Goal: Task Accomplishment & Management: Use online tool/utility

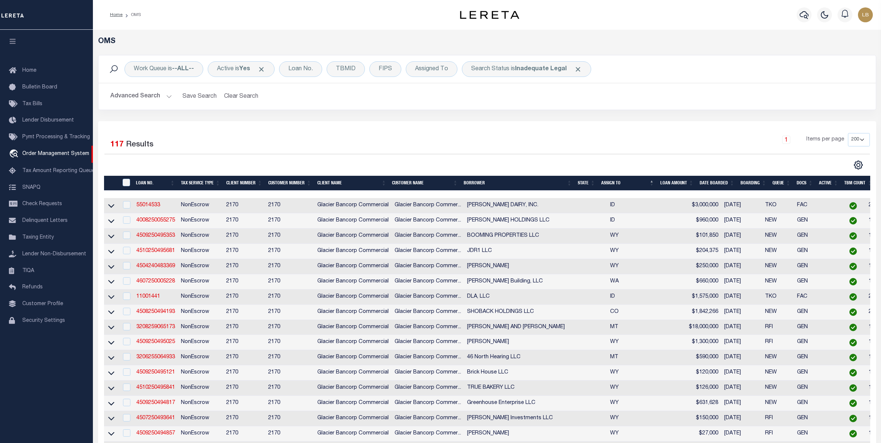
select select "200"
click at [42, 240] on span "Taxing Entity" at bounding box center [38, 237] width 32 height 5
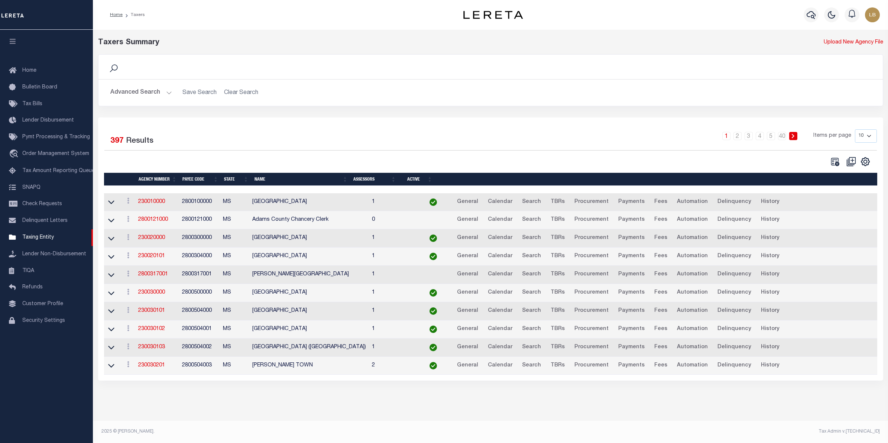
click at [142, 90] on button "Advanced Search" at bounding box center [141, 92] width 62 height 14
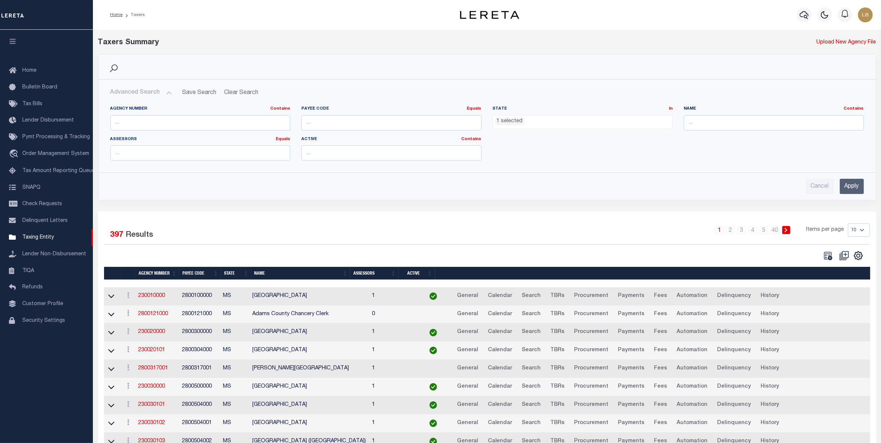
click at [521, 130] on div "State In In AK AL AR AZ CA CO CT DC DE FL GA GU HI IA ID IL IN KS KY LA MA MD M…" at bounding box center [582, 121] width 191 height 30
click at [521, 125] on li "1 selected" at bounding box center [510, 121] width 30 height 8
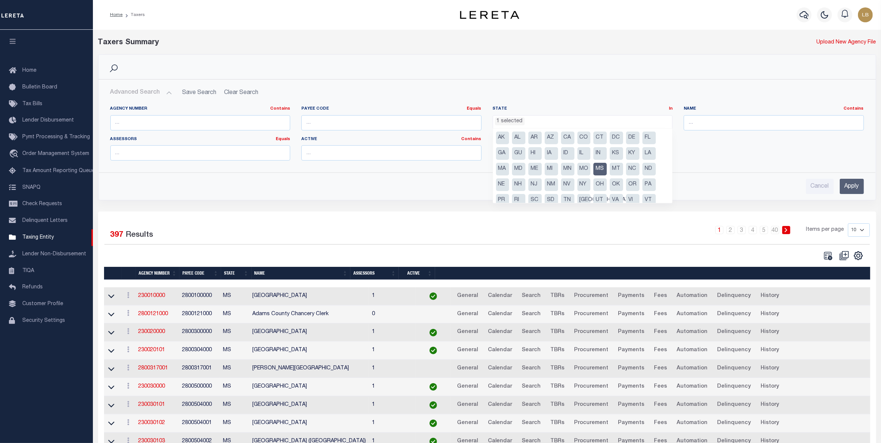
click at [603, 171] on li "MS" at bounding box center [599, 169] width 13 height 13
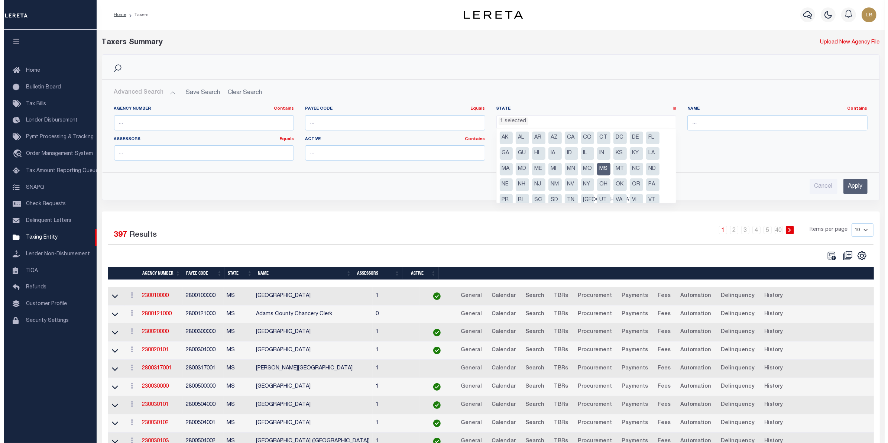
scroll to position [169, 0]
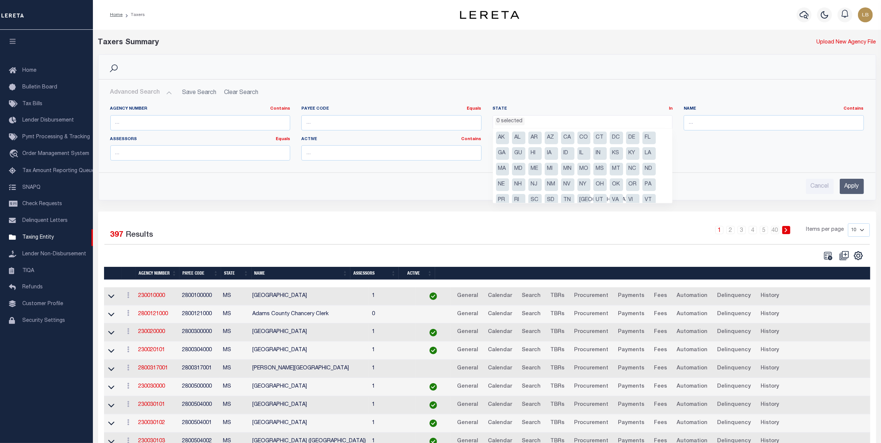
click at [586, 201] on li "[GEOGRAPHIC_DATA]" at bounding box center [583, 200] width 13 height 13
select select "[GEOGRAPHIC_DATA]"
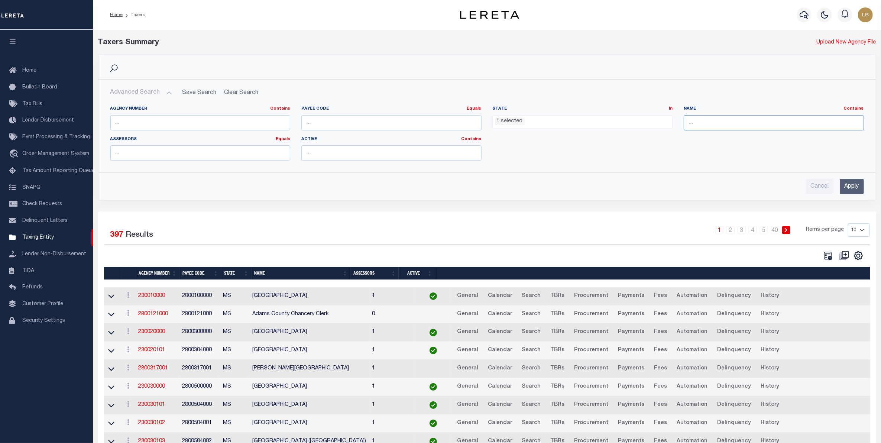
click at [710, 122] on input "text" at bounding box center [774, 122] width 180 height 15
type input "anderson"
click at [857, 182] on input "Apply" at bounding box center [852, 186] width 24 height 15
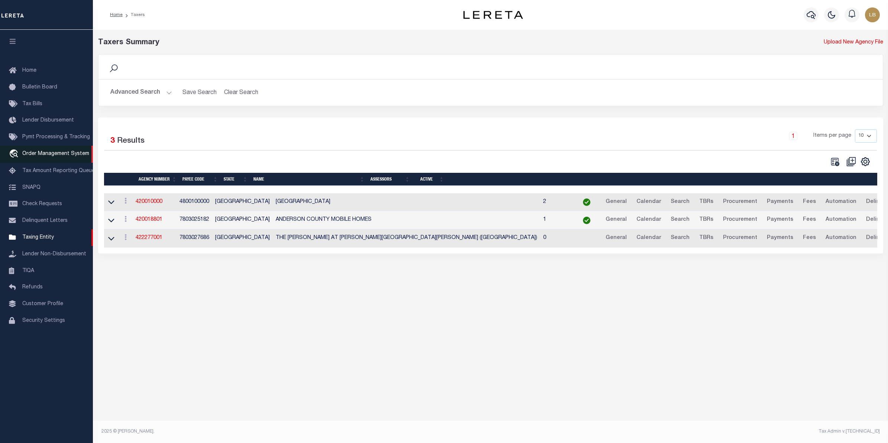
click at [32, 156] on span "Order Management System" at bounding box center [55, 153] width 67 height 5
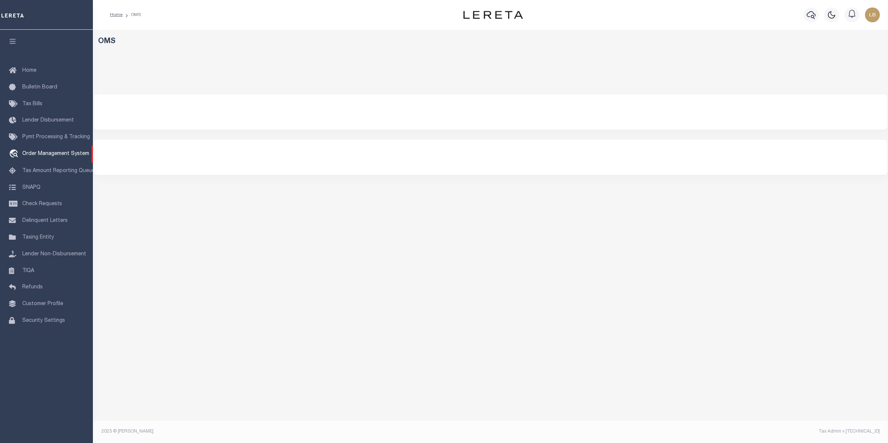
select select "200"
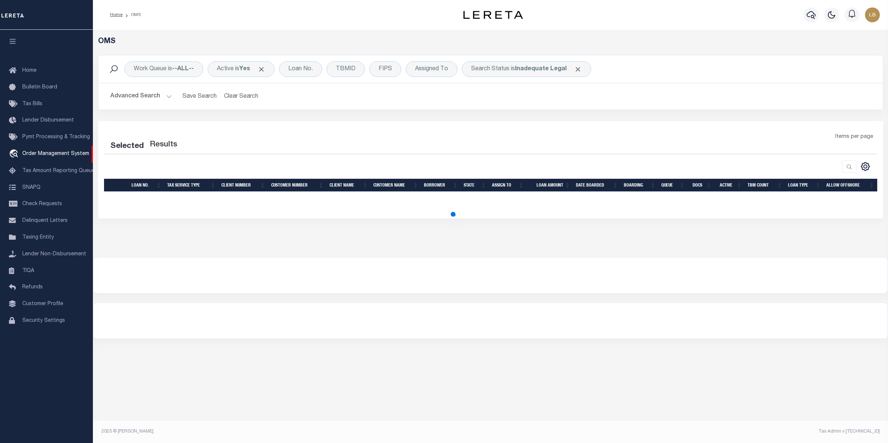
select select "200"
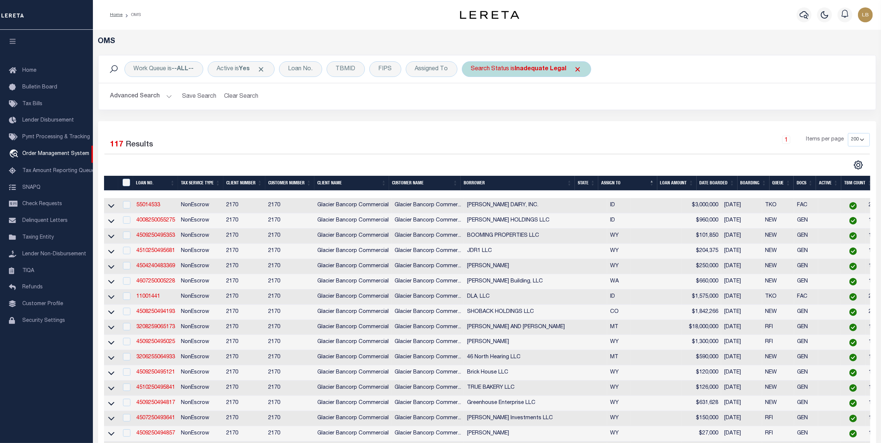
click at [532, 66] on b "Inadequate Legal" at bounding box center [541, 69] width 52 height 6
click at [503, 104] on select "Automated Search Bad Parcel Complete Duplicate Parcel High Dollar Reporting In …" at bounding box center [526, 105] width 109 height 14
select select "CP"
click at [473, 99] on select "Automated Search Bad Parcel Complete Duplicate Parcel High Dollar Reporting In …" at bounding box center [526, 105] width 109 height 14
click at [565, 123] on input "Apply" at bounding box center [570, 122] width 22 height 12
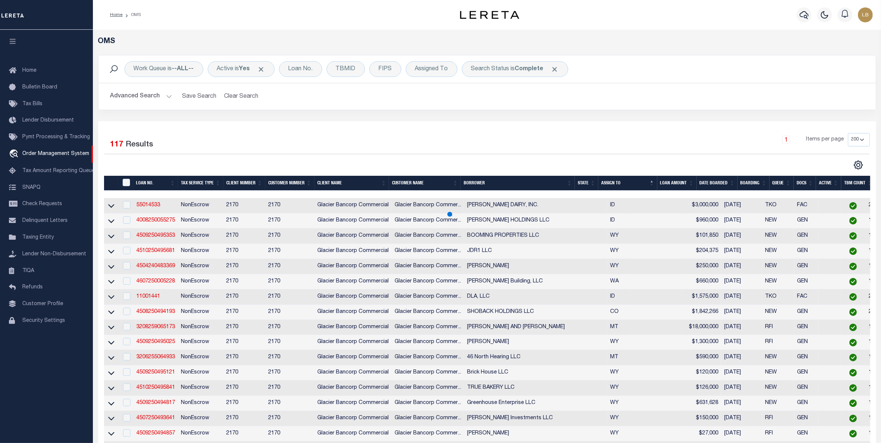
click at [138, 95] on button "Advanced Search" at bounding box center [141, 96] width 62 height 14
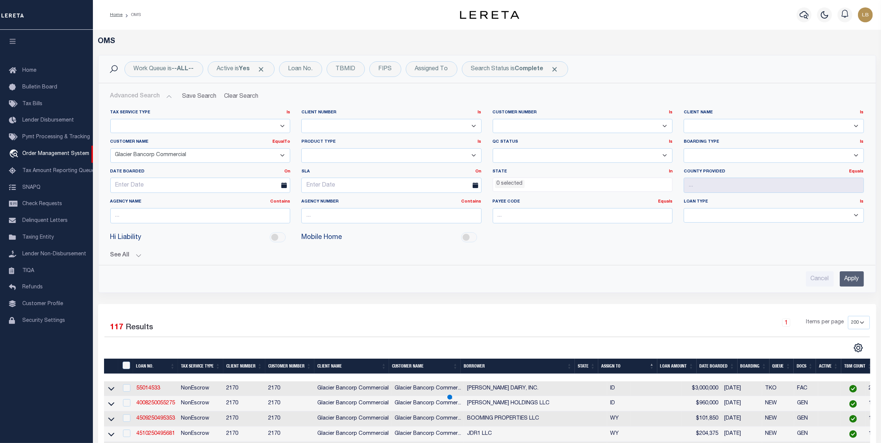
click at [528, 183] on ul "0 selected" at bounding box center [582, 183] width 179 height 10
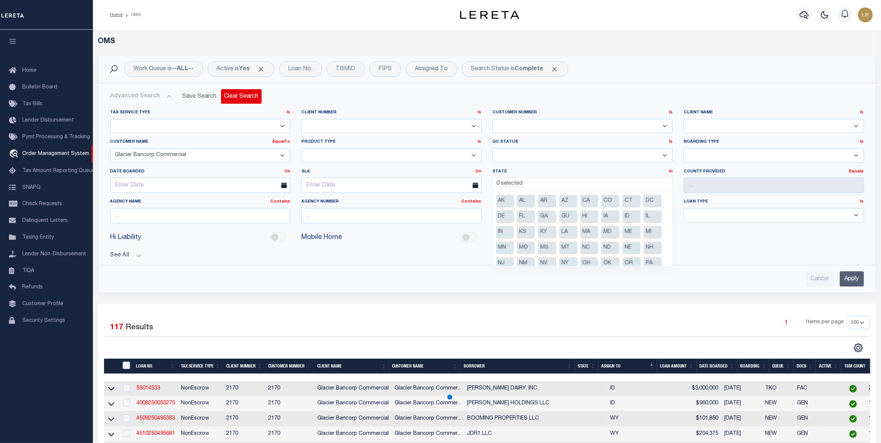
click at [252, 94] on button "Clear Search" at bounding box center [241, 96] width 41 height 14
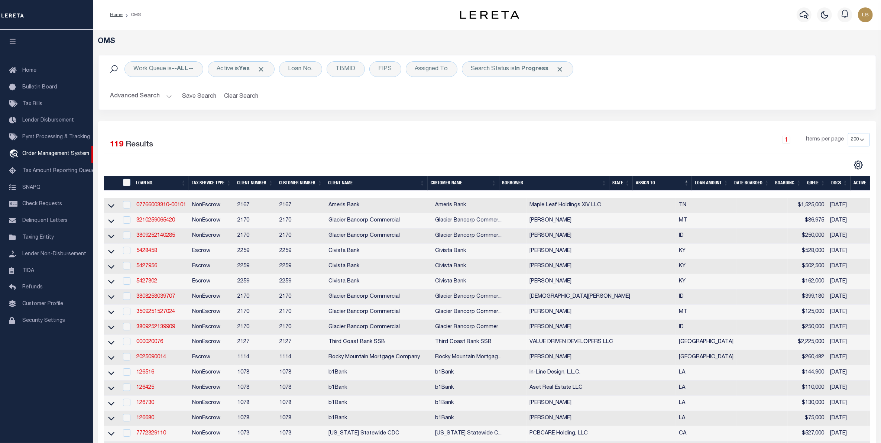
click at [141, 95] on button "Advanced Search" at bounding box center [141, 96] width 62 height 14
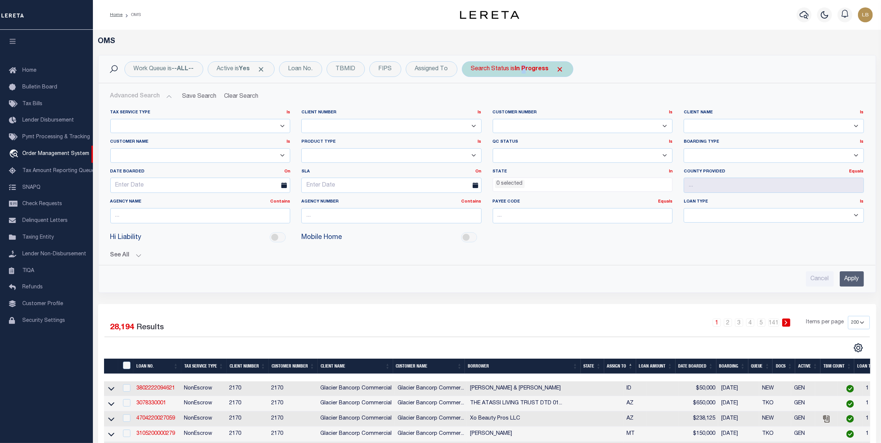
click at [526, 71] on b "In Progress" at bounding box center [532, 69] width 34 height 6
click at [500, 104] on select "Automated Search Bad Parcel Complete Duplicate Parcel High Dollar Reporting In …" at bounding box center [526, 105] width 109 height 14
select select "CP"
click at [473, 99] on select "Automated Search Bad Parcel Complete Duplicate Parcel High Dollar Reporting In …" at bounding box center [526, 105] width 109 height 14
click at [568, 123] on input "Apply" at bounding box center [570, 122] width 22 height 12
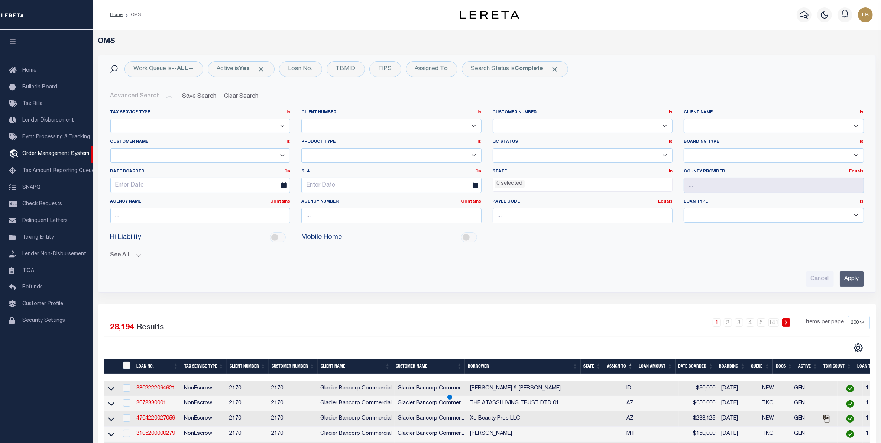
click at [540, 183] on ul "0 selected" at bounding box center [582, 183] width 179 height 10
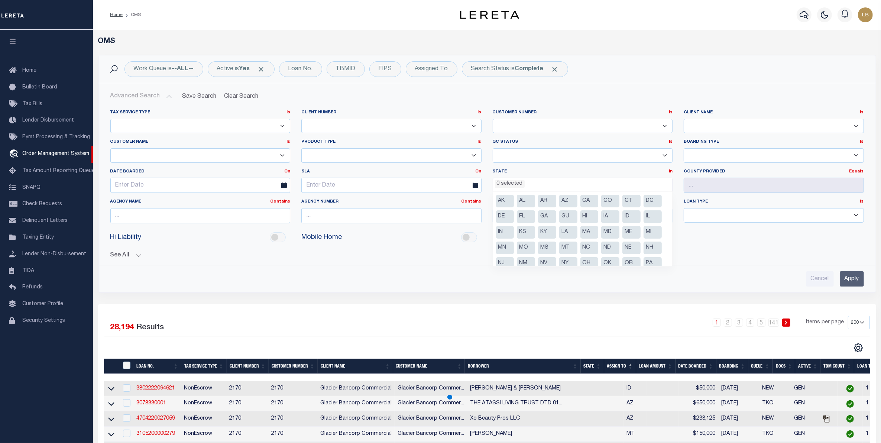
scroll to position [38, 0]
click at [612, 239] on li "[GEOGRAPHIC_DATA]" at bounding box center [610, 241] width 18 height 13
select select "[GEOGRAPHIC_DATA]"
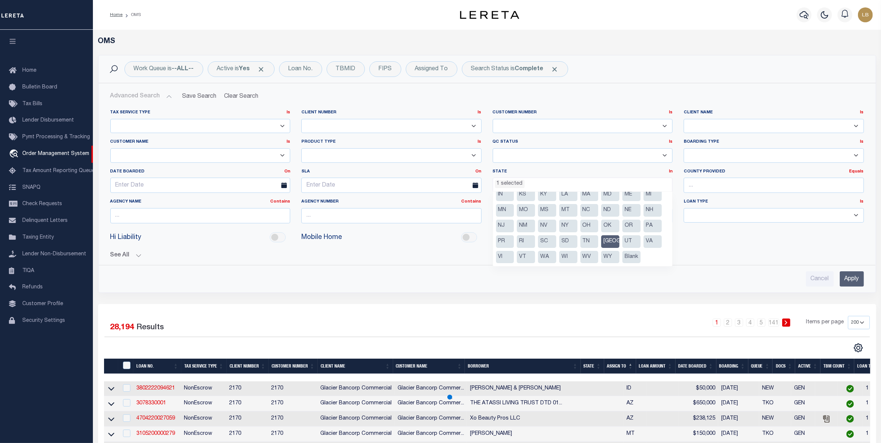
scroll to position [293, 0]
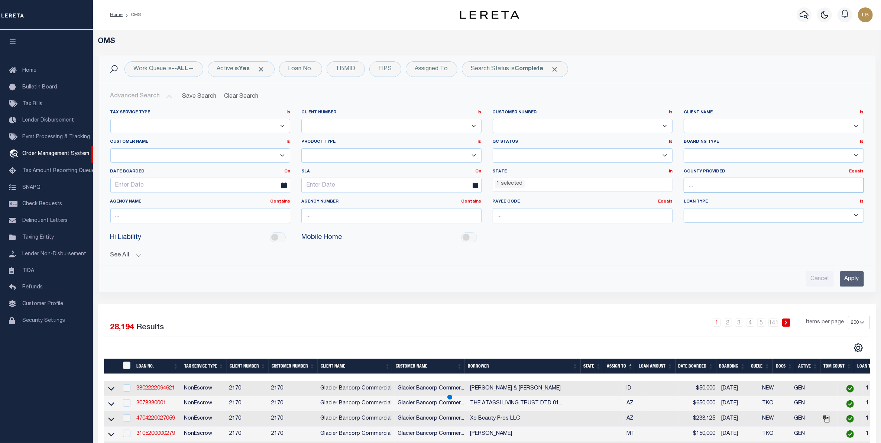
click at [710, 184] on input "text" at bounding box center [774, 185] width 180 height 15
drag, startPoint x: 699, startPoint y: 200, endPoint x: 705, endPoint y: 201, distance: 6.2
click at [701, 200] on div "[PERSON_NAME]" at bounding box center [774, 200] width 180 height 12
type input "[PERSON_NAME]"
click at [852, 282] on input "Apply" at bounding box center [852, 278] width 24 height 15
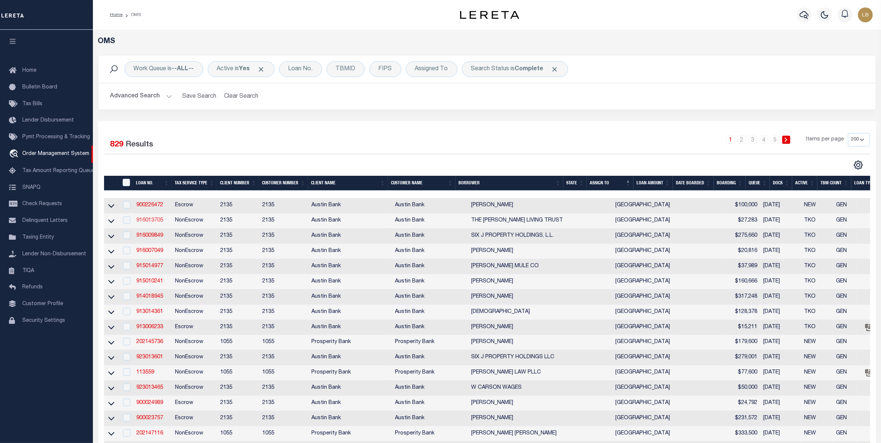
click at [149, 220] on link "916013705" at bounding box center [149, 220] width 27 height 5
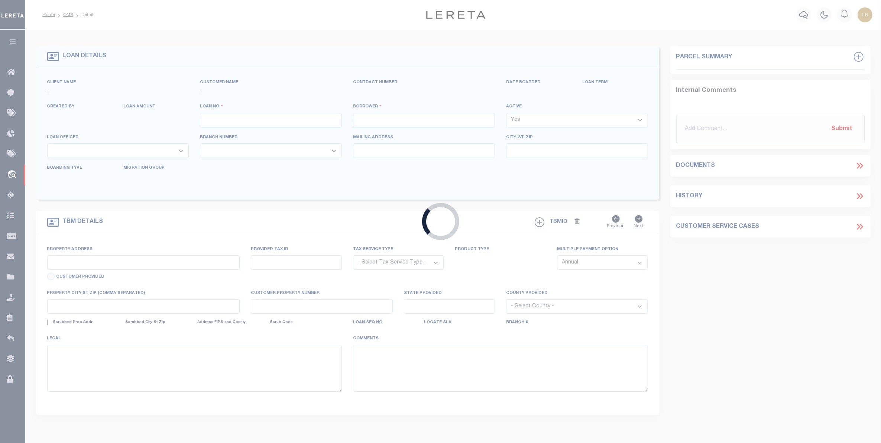
type input "916013705"
type input "THE [PERSON_NAME] LIVING TRUST"
select select
type input "13155 S STATE HWY 19"
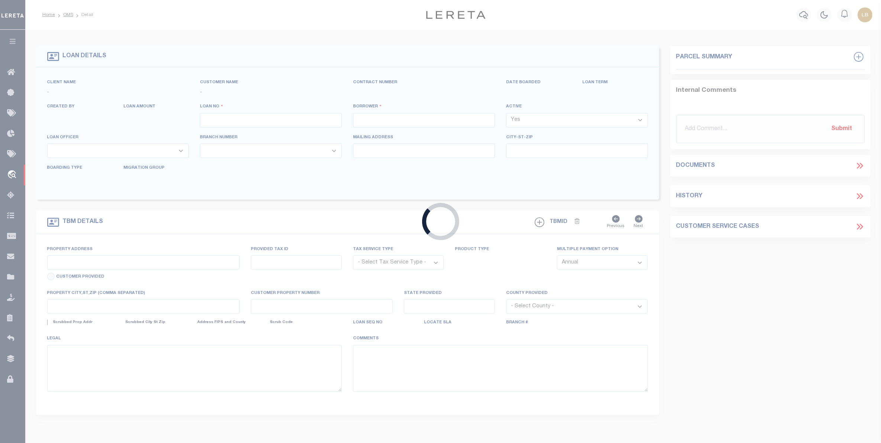
type input "ELKHART, TX 75839"
select select "NonEscrow"
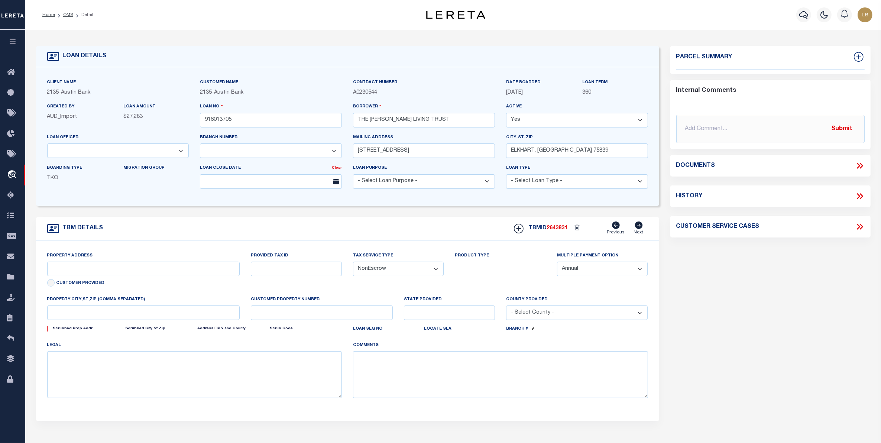
type input "204 FM 1817"
select select
type input "Elkhart TX 75839"
type input "[GEOGRAPHIC_DATA]"
select select
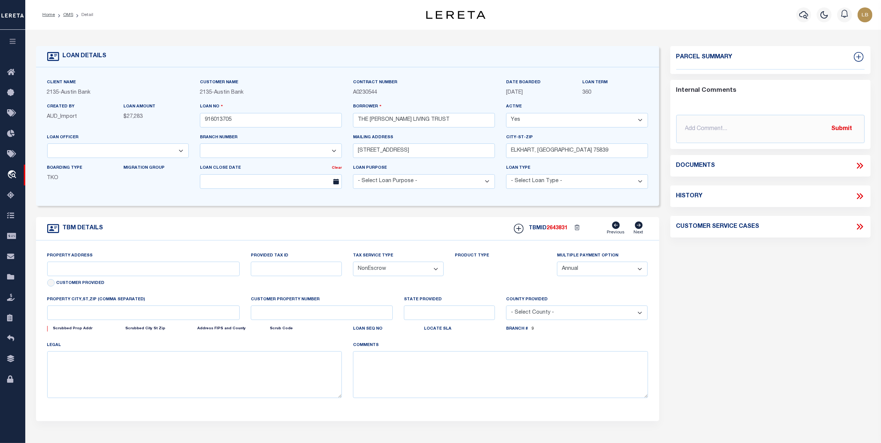
type textarea "DOT .451 AC J HERTZ SVY A-31 - 204 FM 1817, ,,Elkhart, TX 75839"
select select "6888"
select select "2593"
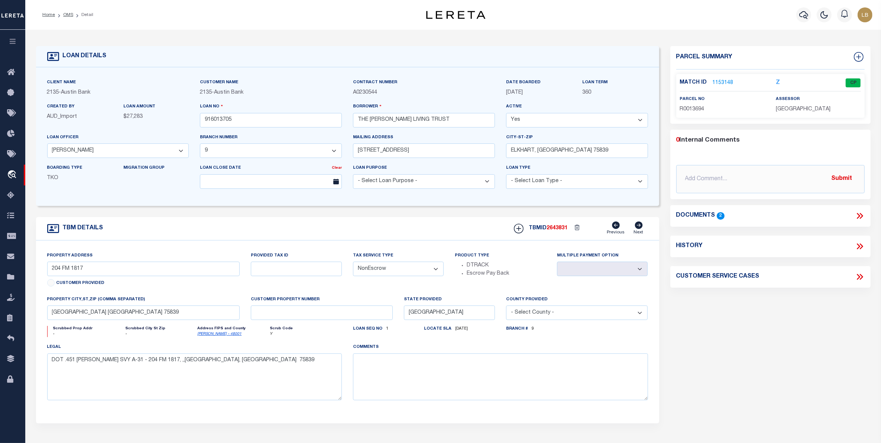
click at [718, 82] on link "1153148" at bounding box center [723, 83] width 21 height 8
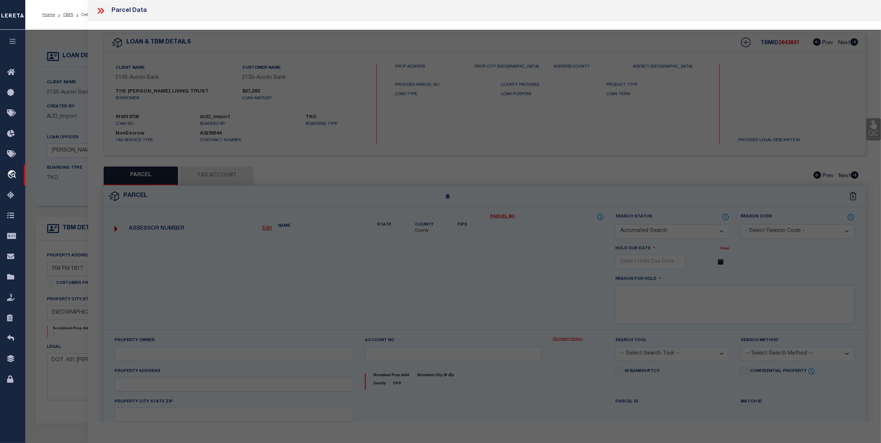
checkbox input "false"
select select "CP"
type input "Bedre Sylvia Living Trust"
type input "204 Fm 1817"
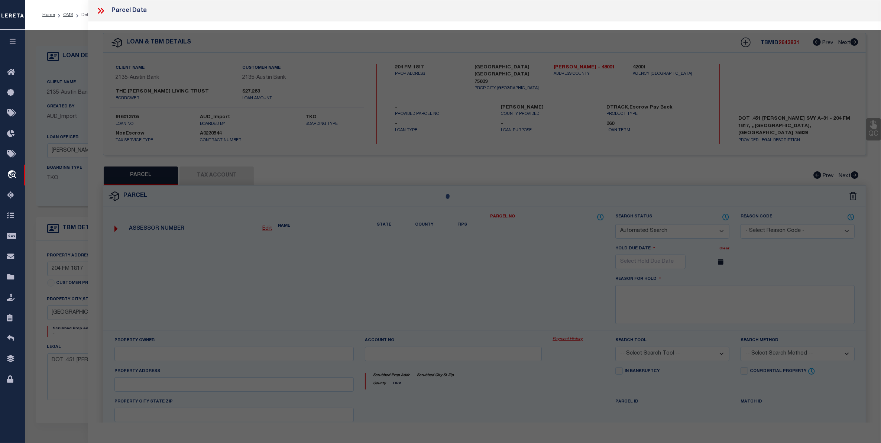
checkbox input "false"
type textarea "A0031 HERTZ, JOSEPH BLOCK 951-2 TRACT 22"
type textarea "Tax Id Special Project"
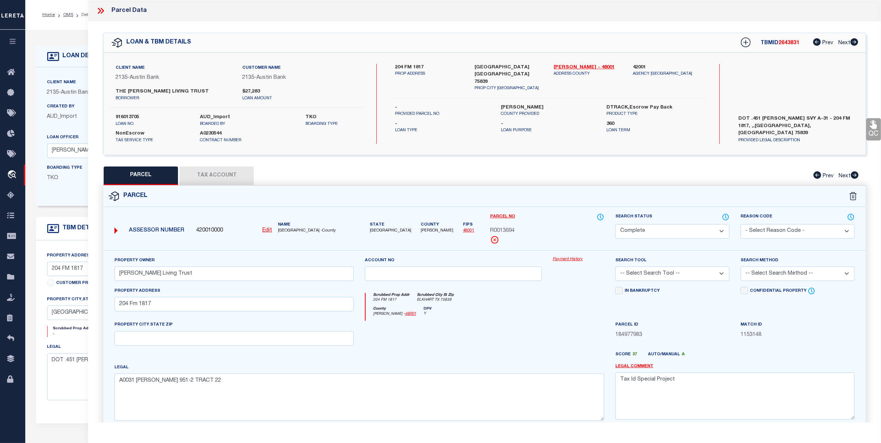
click at [208, 174] on button "Tax Account" at bounding box center [216, 175] width 74 height 19
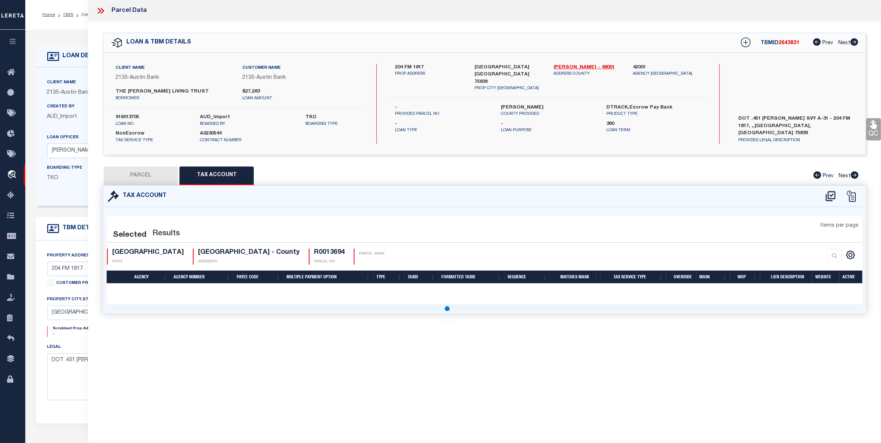
select select "100"
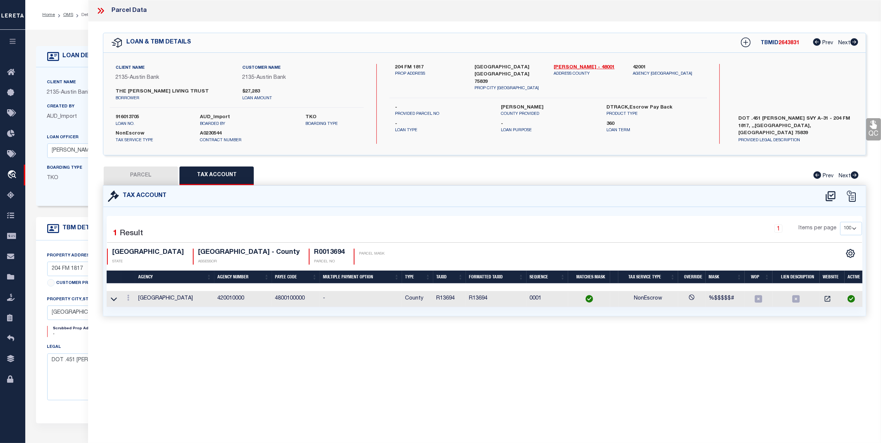
click at [150, 176] on button "PARCEL" at bounding box center [141, 175] width 74 height 19
select select "AS"
checkbox input "false"
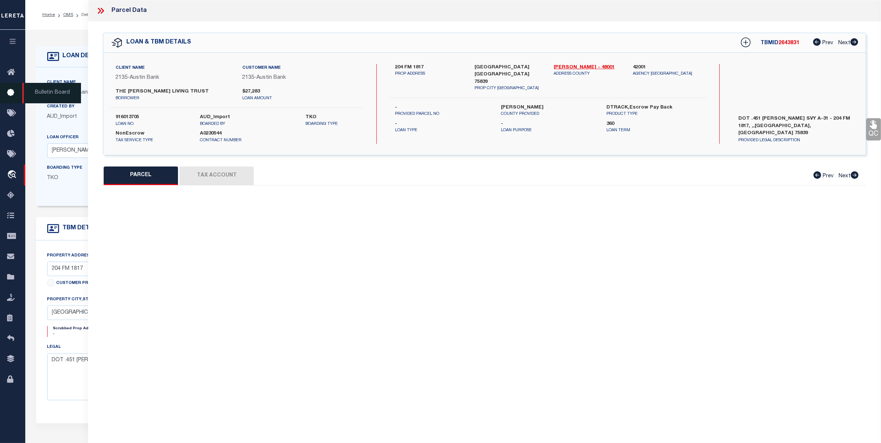
select select "CP"
type input "Bedre Sylvia Living Trust"
type input "204 Fm 1817"
checkbox input "false"
type textarea "A0031 HERTZ, JOSEPH BLOCK 951-2 TRACT 22"
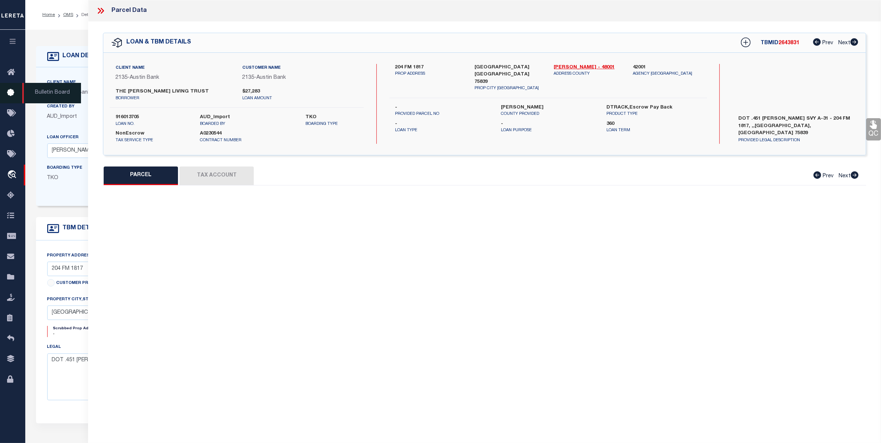
type textarea "Tax Id Special Project"
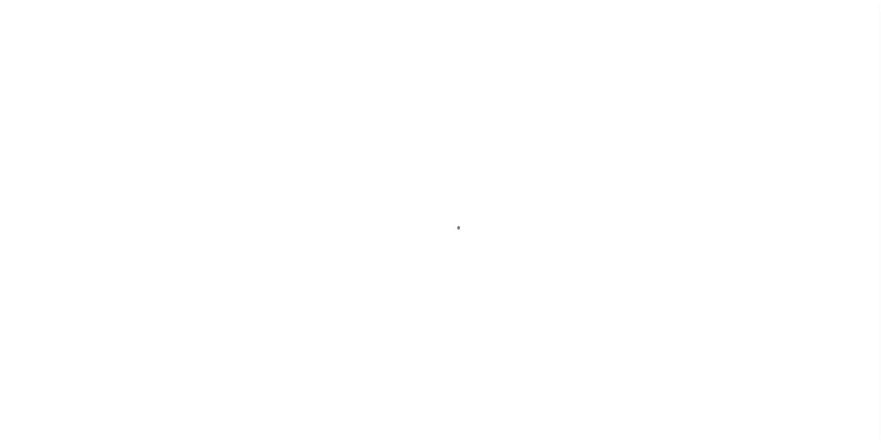
type input "916013705"
type input "THE [PERSON_NAME] LIVING TRUST"
select select
type input "[STREET_ADDRESS]"
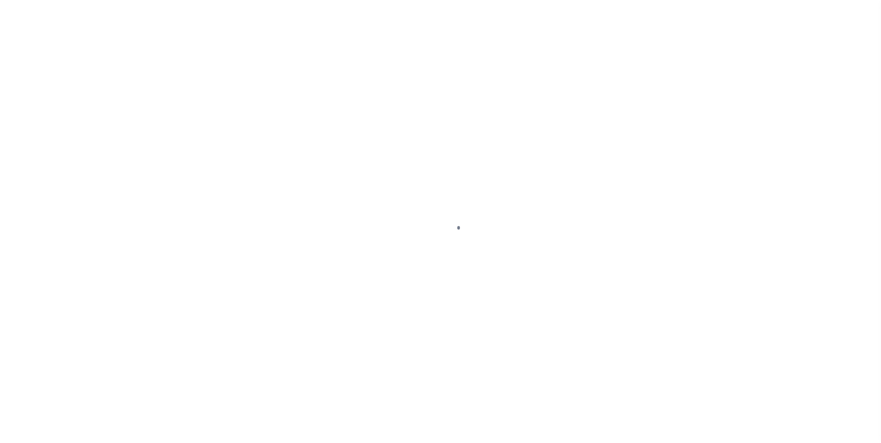
type input "ELKHART, [GEOGRAPHIC_DATA] 75839"
select select "NonEscrow"
type input "204 FM 1817"
select select
type input "[GEOGRAPHIC_DATA] [GEOGRAPHIC_DATA] 75839"
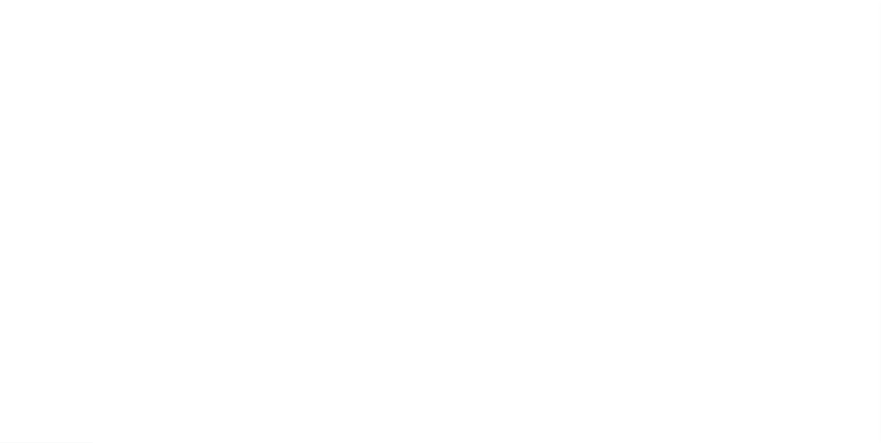
type input "[GEOGRAPHIC_DATA]"
select select
type textarea "DOT .451 [PERSON_NAME] SVY A-31 - 204 FM 1817, ,,[GEOGRAPHIC_DATA], [GEOGRAPHIC…"
select select "6888"
select select "2593"
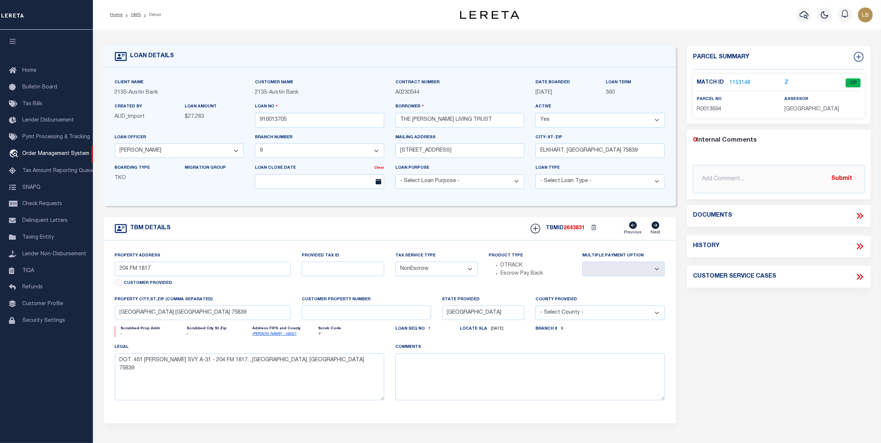
click at [744, 82] on link "1153148" at bounding box center [739, 83] width 21 height 8
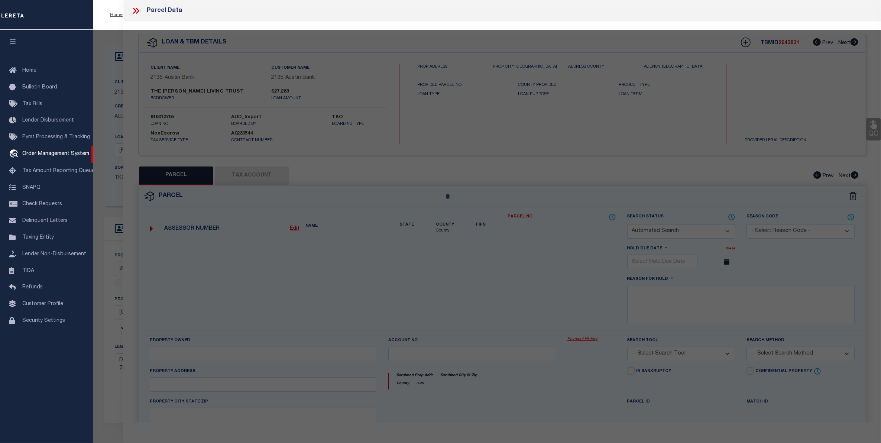
checkbox input "false"
select select "CP"
type input "[PERSON_NAME] Living Trust"
type input "204 Fm 1817"
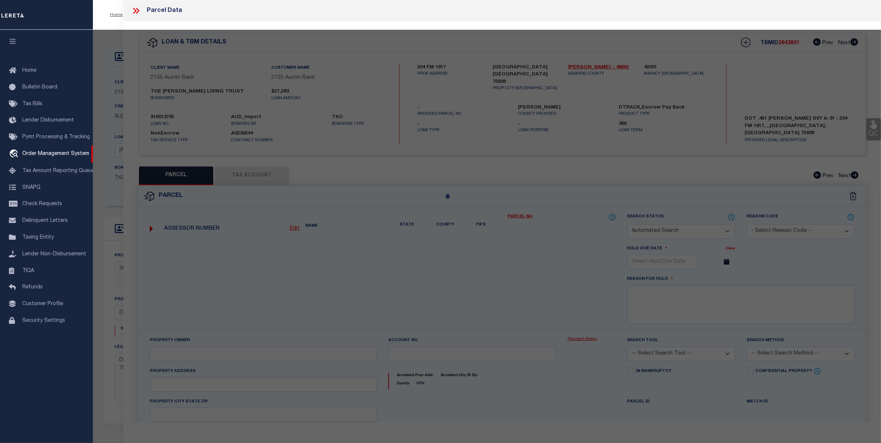
checkbox input "false"
type textarea "A0031 [PERSON_NAME] 951-2 TRACT 22"
type textarea "Tax Id Special Project"
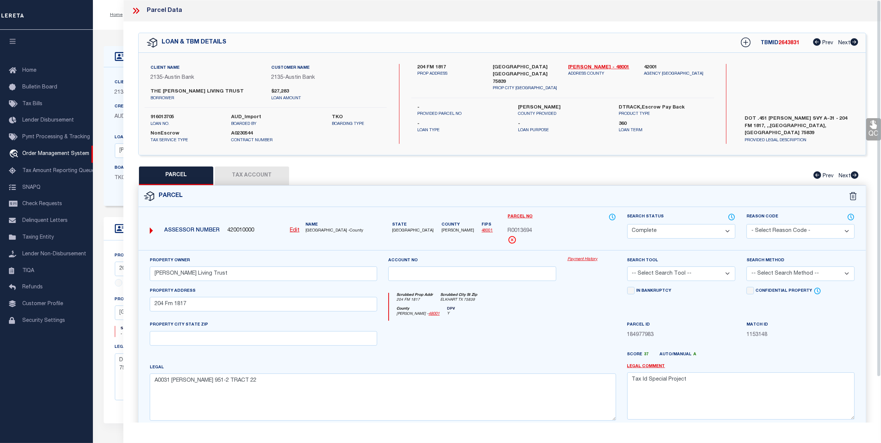
click at [243, 176] on button "Tax Account" at bounding box center [252, 175] width 74 height 19
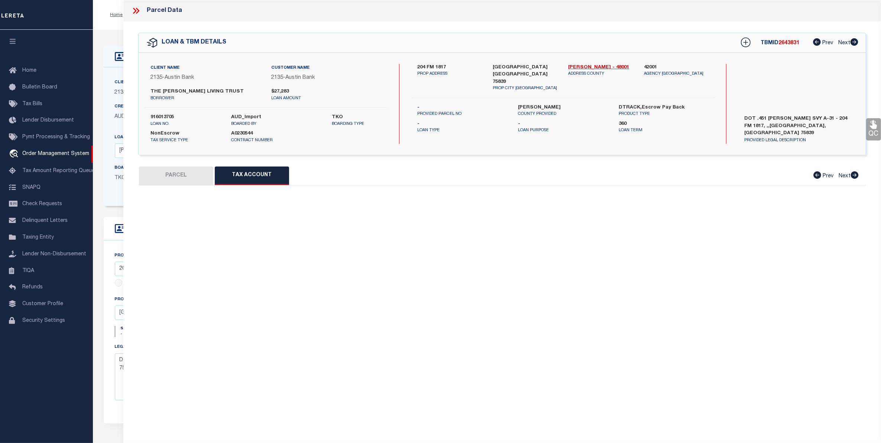
select select "100"
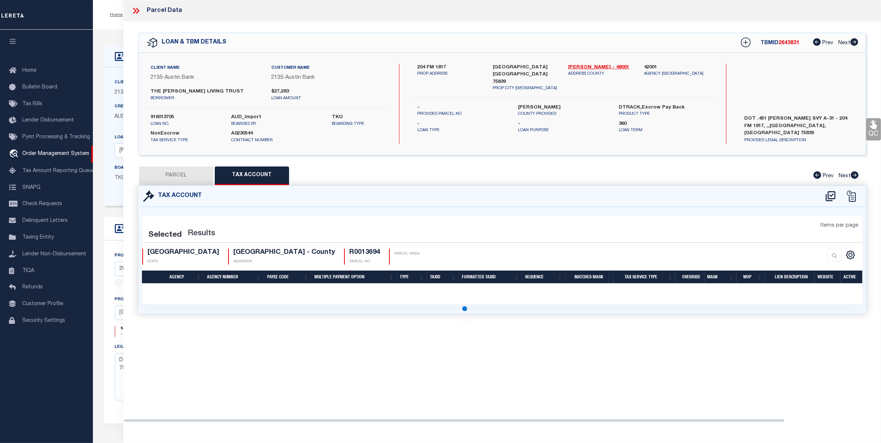
select select "100"
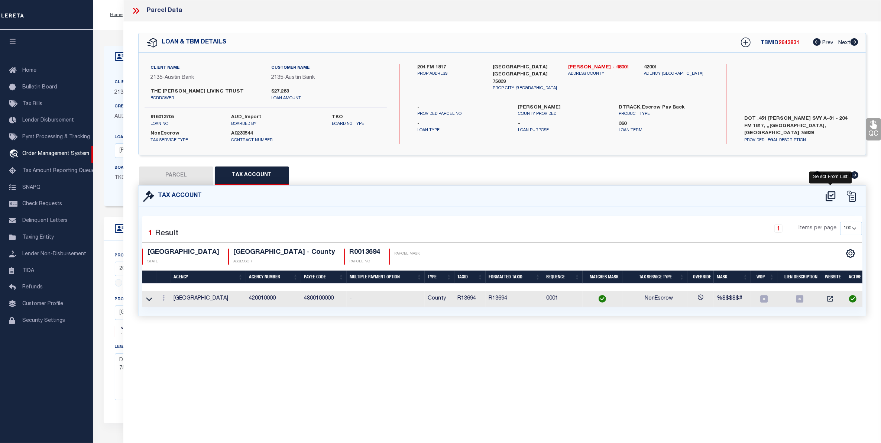
click at [830, 192] on icon at bounding box center [831, 196] width 12 height 12
select select "100"
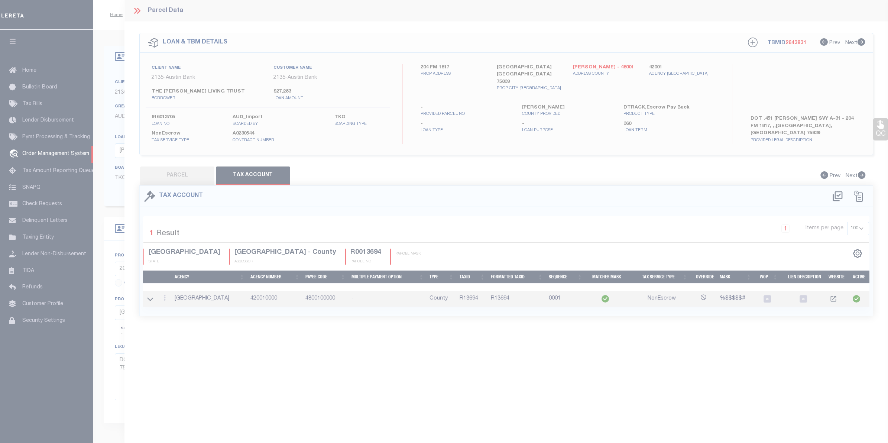
select select "100"
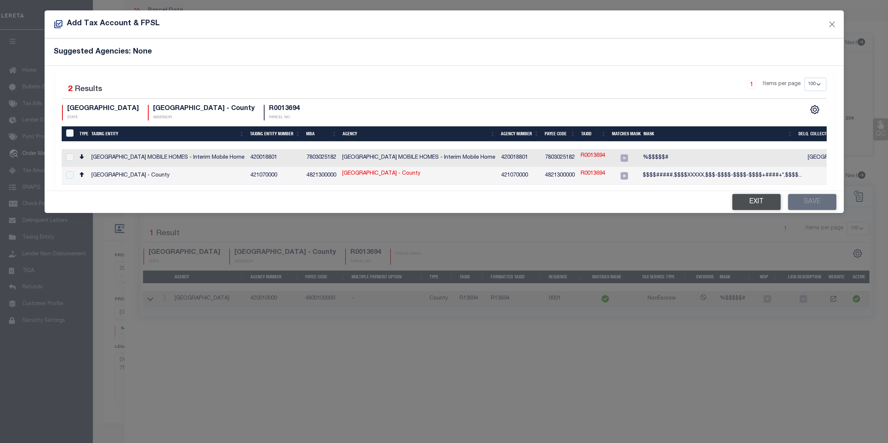
click at [754, 205] on button "Exit" at bounding box center [756, 202] width 48 height 16
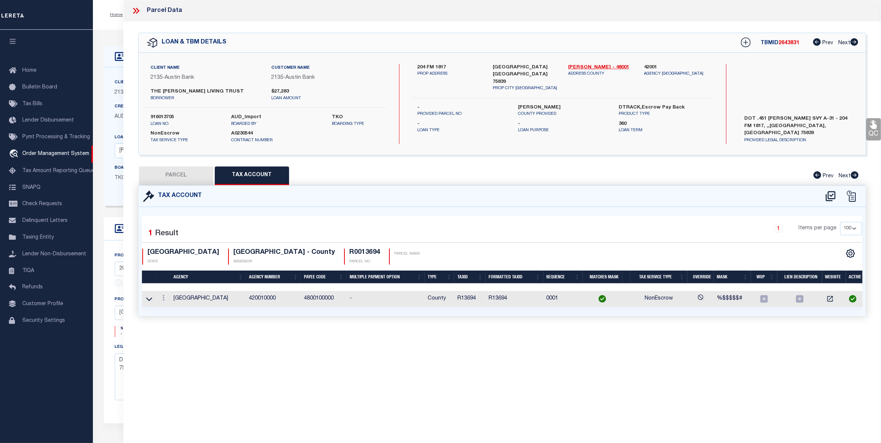
click at [135, 11] on icon at bounding box center [134, 11] width 3 height 6
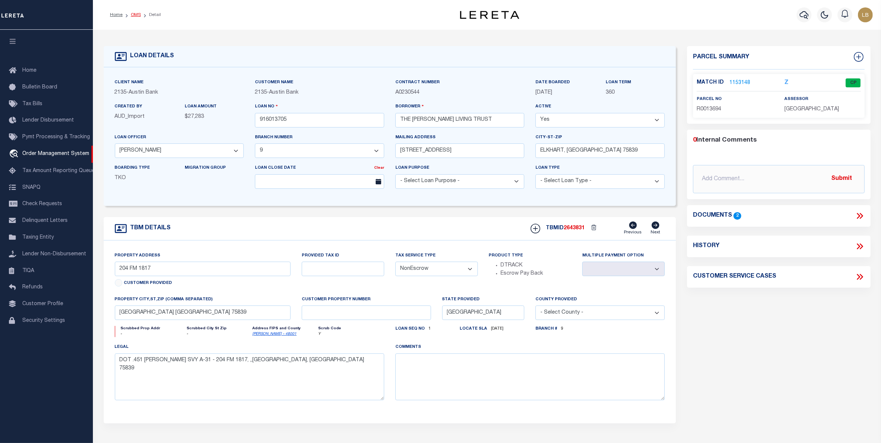
click at [139, 15] on link "OMS" at bounding box center [136, 15] width 10 height 4
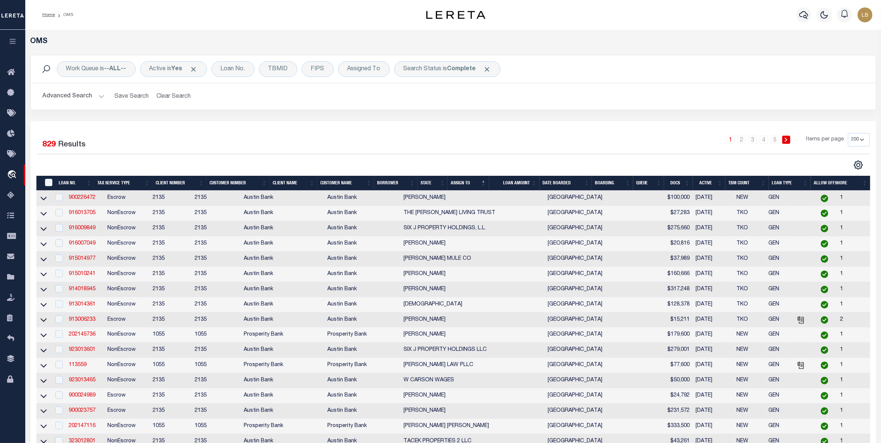
click at [74, 97] on button "Advanced Search" at bounding box center [74, 96] width 62 height 14
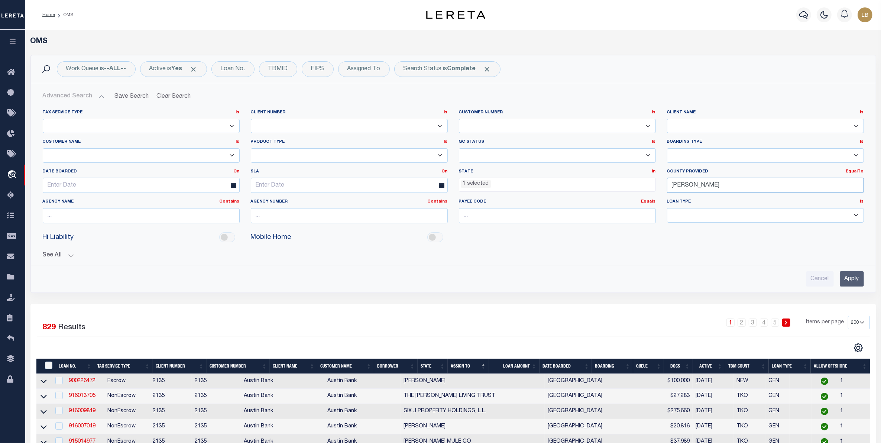
drag, startPoint x: 712, startPoint y: 183, endPoint x: 621, endPoint y: 182, distance: 91.4
click at [621, 182] on div "Tax Service Type Is Is Contains Escrow NonEscrow Client Number Is Is Contains 1…" at bounding box center [453, 170] width 832 height 120
type input "[PERSON_NAME]"
click at [678, 194] on div "[PERSON_NAME]" at bounding box center [765, 200] width 196 height 12
click at [848, 276] on input "Apply" at bounding box center [852, 278] width 24 height 15
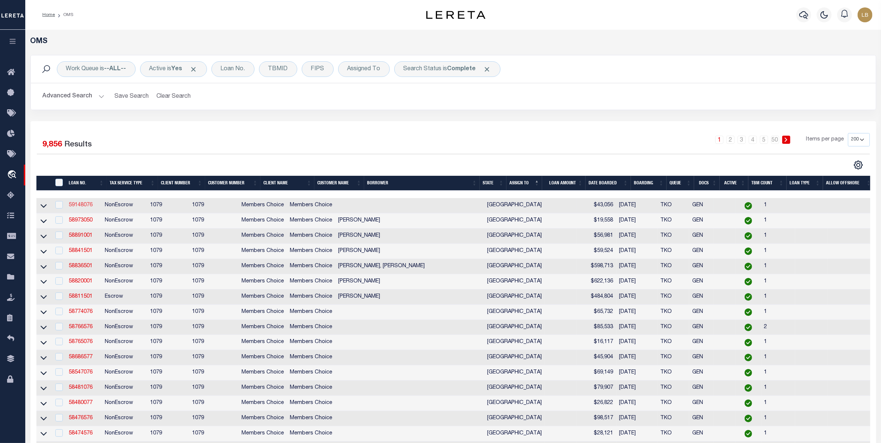
click at [79, 208] on link "59148076" at bounding box center [81, 205] width 24 height 5
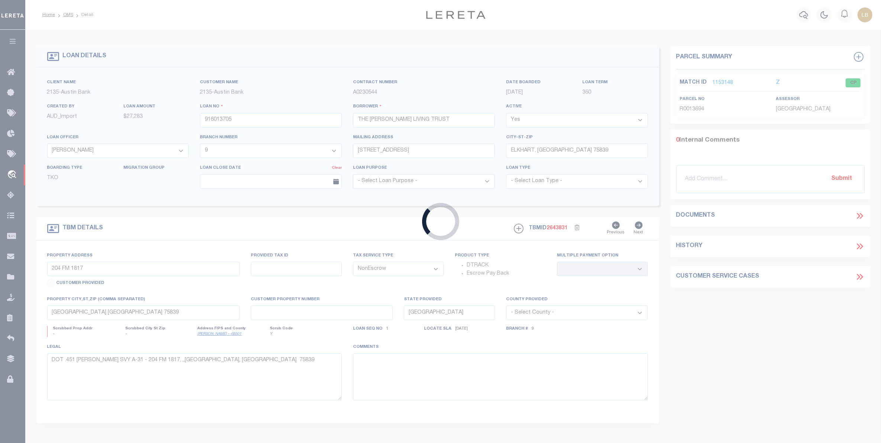
type input "59148076"
select select
type input "3805 WAKEFOREST ST"
type input "HOUSTON,TX 77098-5513"
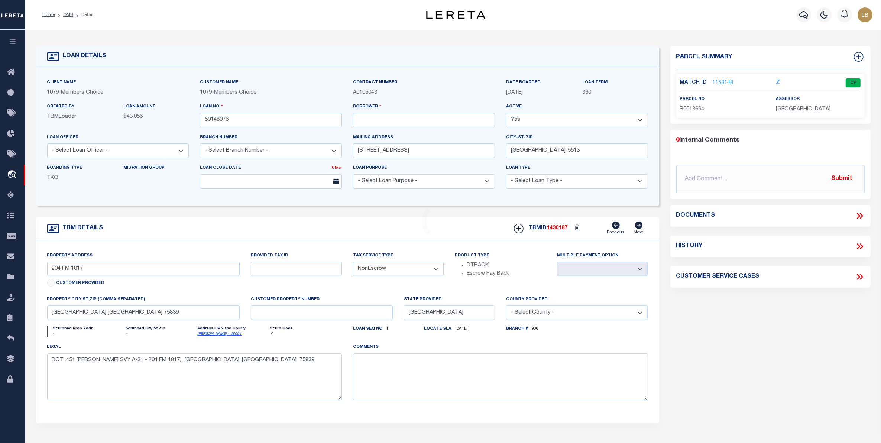
select select "712"
type input "3805 Wakeforest Street"
select select
type input "Houston, TX 77098"
click at [719, 82] on link "693363" at bounding box center [722, 83] width 18 height 8
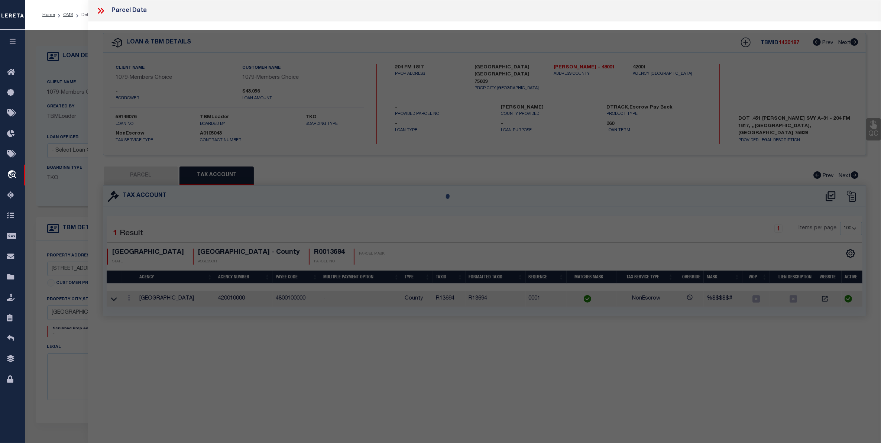
select select "AS"
checkbox input "false"
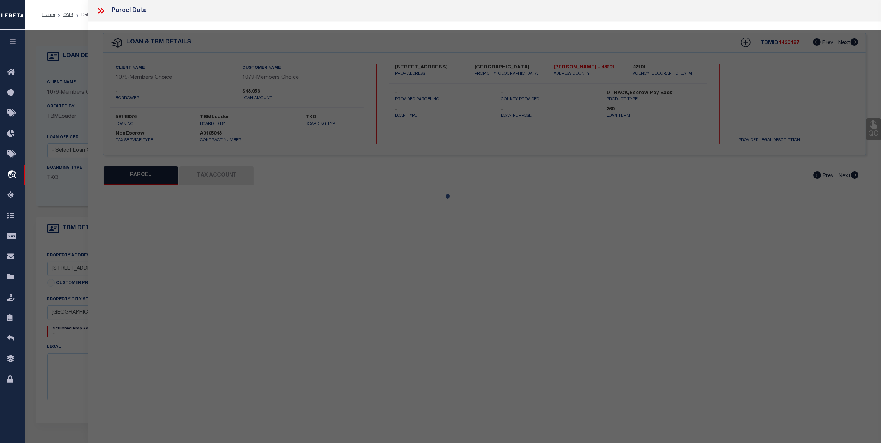
select select "CP"
type input "SOTELO MARIA A"
type input "3805 WAKEFOREST ST"
checkbox input "false"
type input "HOUSTON TX 77098"
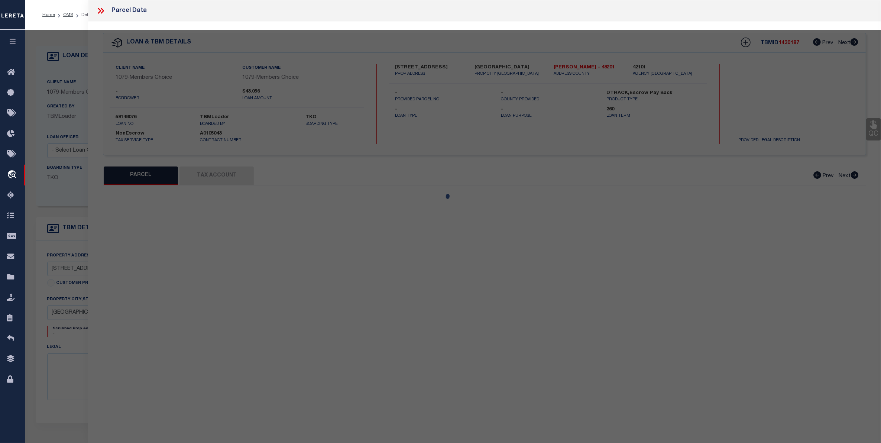
type textarea "LT 8 UNIT 3805 BLDG 14 MADISON PLACE T/H U/R"
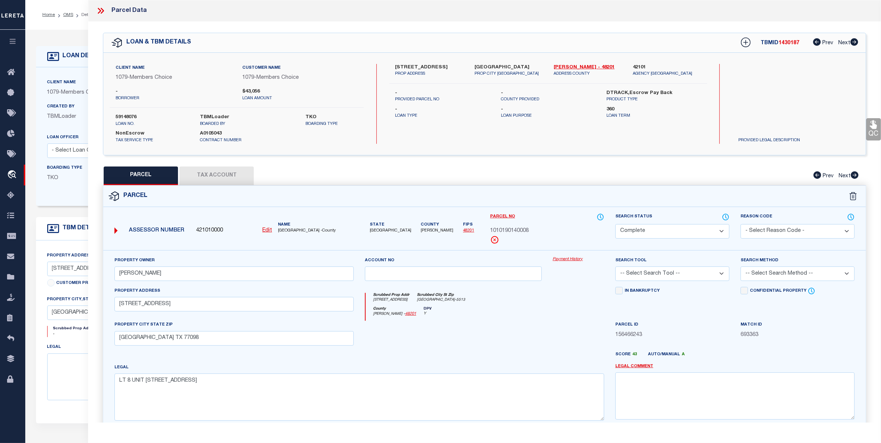
click at [216, 173] on button "Tax Account" at bounding box center [216, 175] width 74 height 19
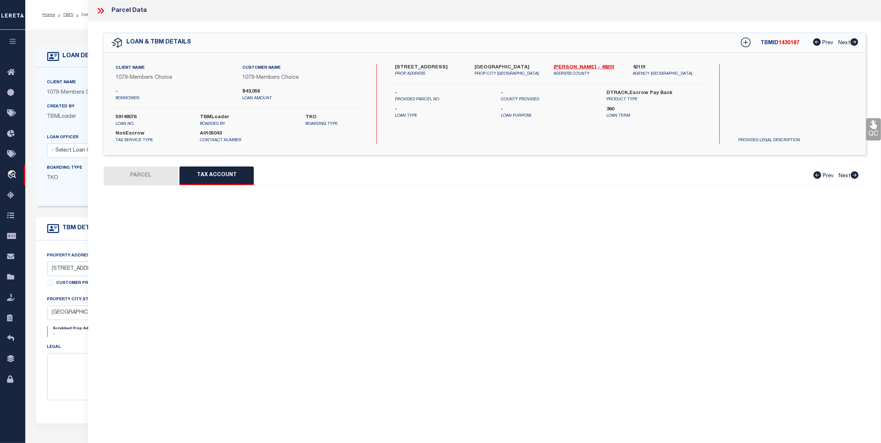
select select "100"
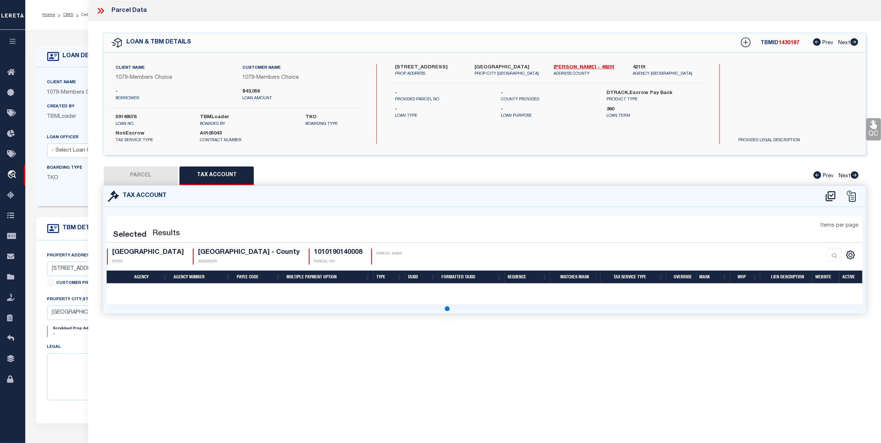
select select "100"
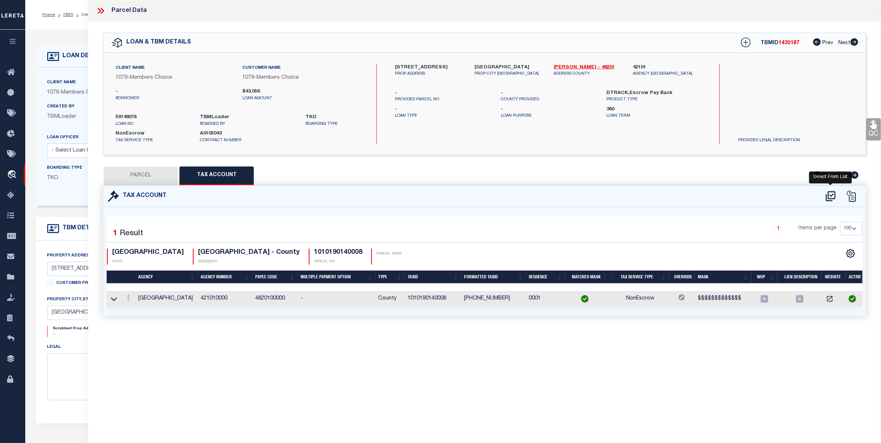
click at [830, 194] on icon at bounding box center [831, 196] width 10 height 10
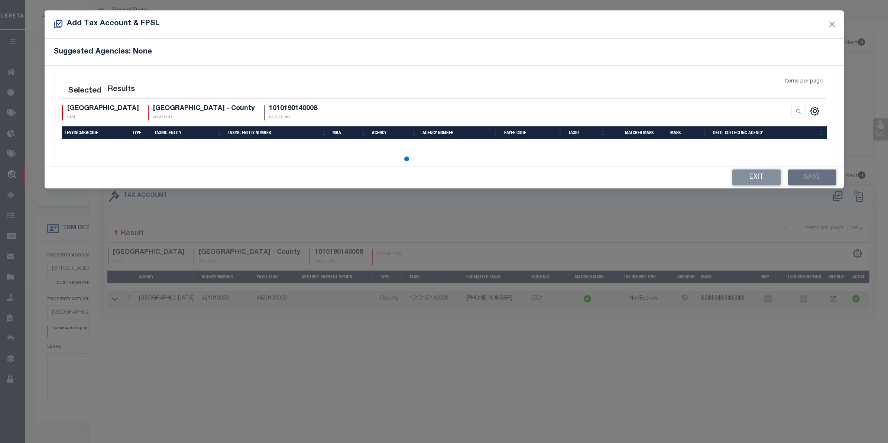
select select "100"
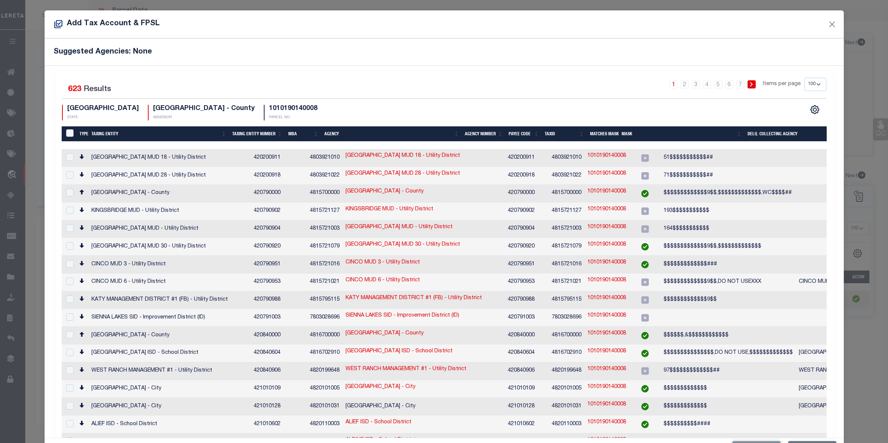
click at [104, 133] on th "Taxing Entity" at bounding box center [158, 133] width 141 height 15
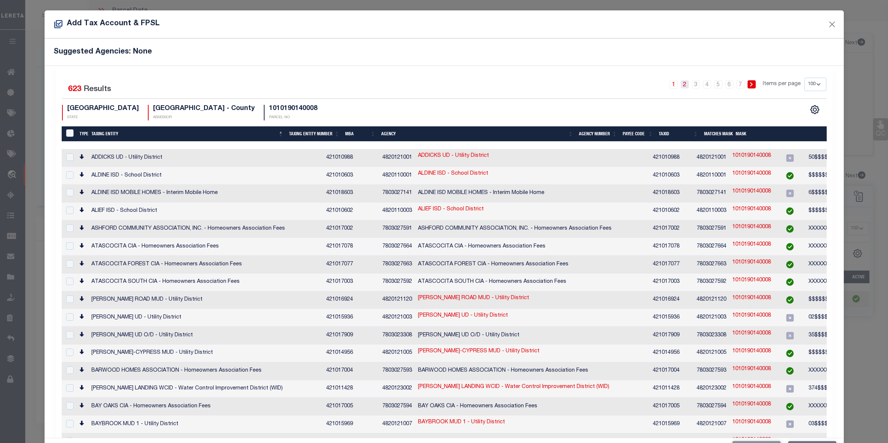
click at [681, 84] on link "2" at bounding box center [685, 84] width 8 height 8
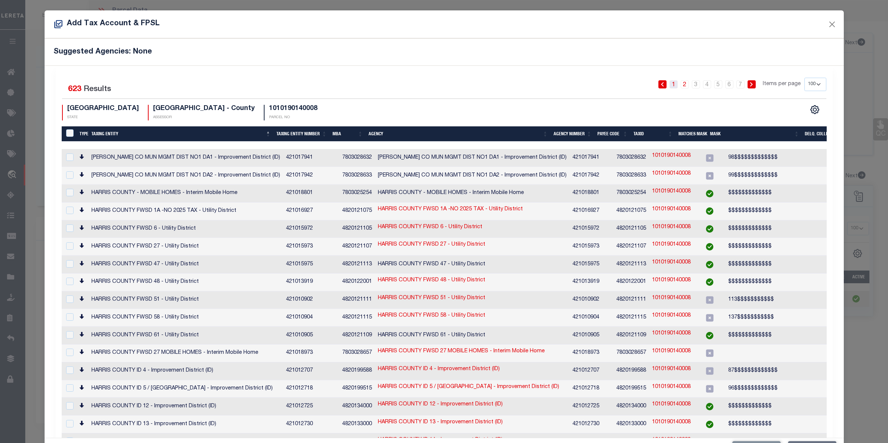
click at [670, 86] on link "1" at bounding box center [674, 84] width 8 height 8
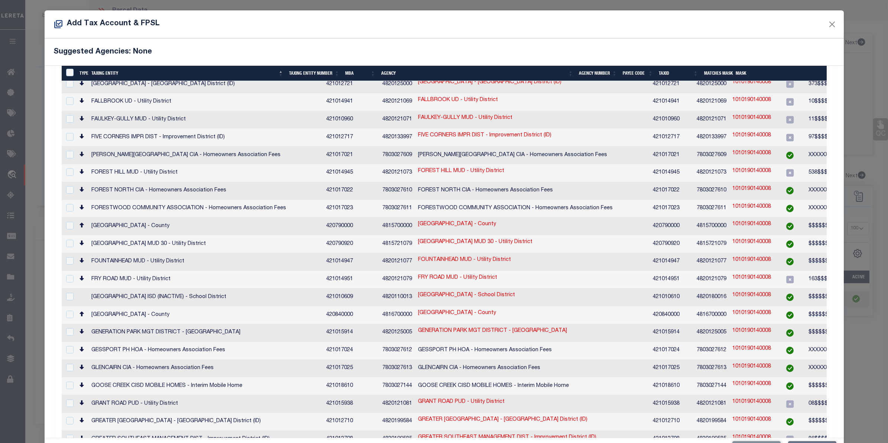
scroll to position [1323, 0]
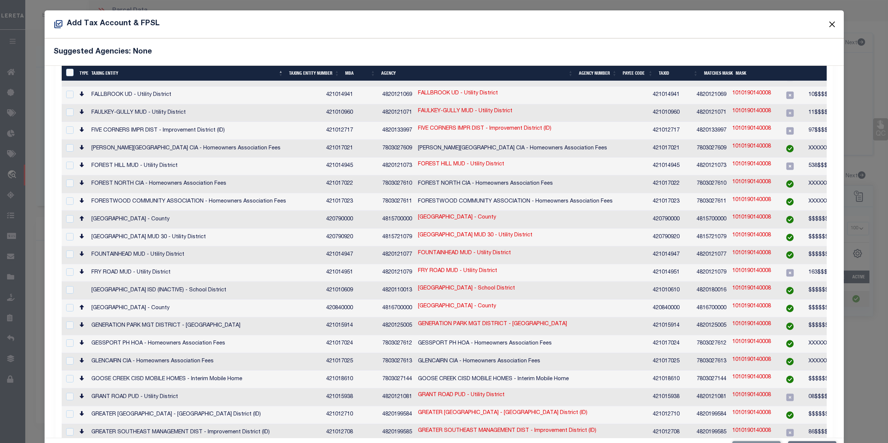
click at [827, 23] on button "Close" at bounding box center [832, 24] width 10 height 10
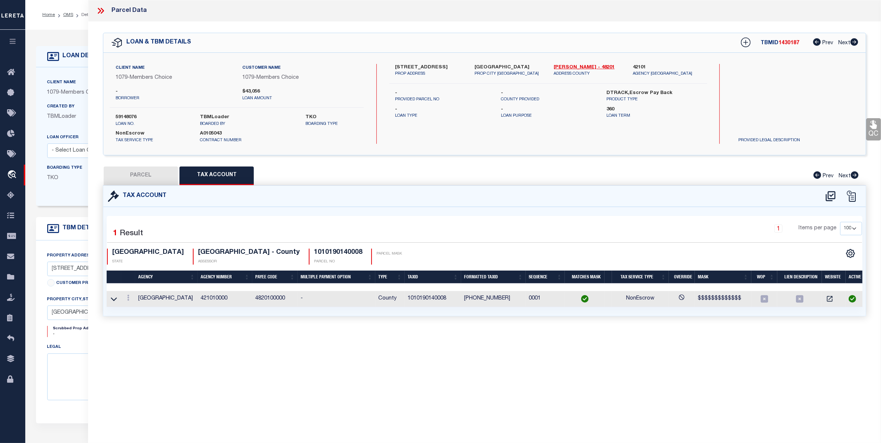
click at [101, 9] on icon at bounding box center [101, 11] width 10 height 10
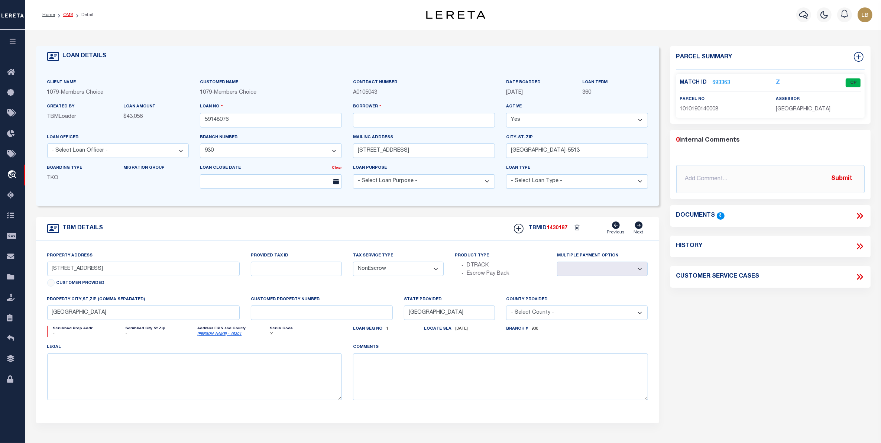
click at [69, 15] on link "OMS" at bounding box center [68, 15] width 10 height 4
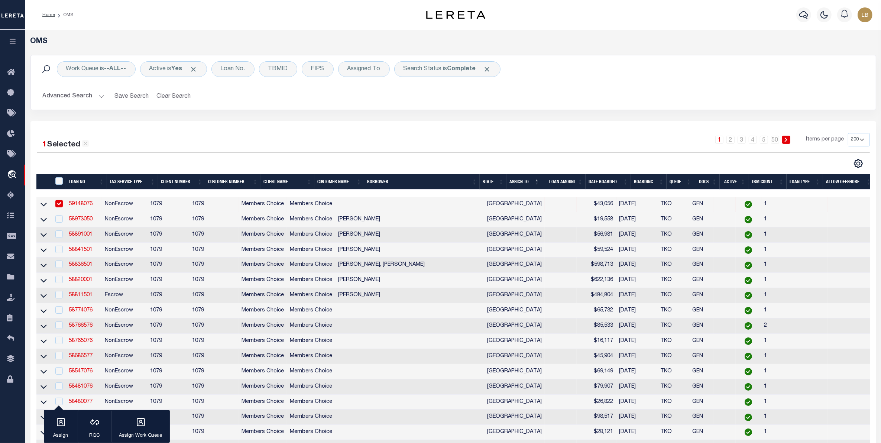
click at [69, 99] on button "Advanced Search" at bounding box center [74, 96] width 62 height 14
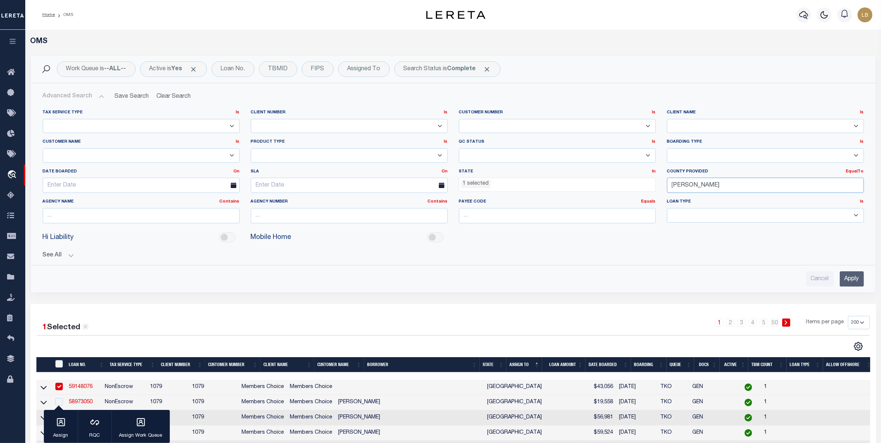
click at [710, 187] on input "[PERSON_NAME]" at bounding box center [765, 185] width 197 height 15
drag, startPoint x: 696, startPoint y: 185, endPoint x: 619, endPoint y: 194, distance: 77.8
click at [619, 194] on div "Tax Service Type Is Is Contains Escrow NonEscrow Client Number Is Is Contains 1…" at bounding box center [453, 170] width 832 height 120
type input "[PERSON_NAME]"
click at [686, 200] on div "[PERSON_NAME]" at bounding box center [765, 200] width 196 height 12
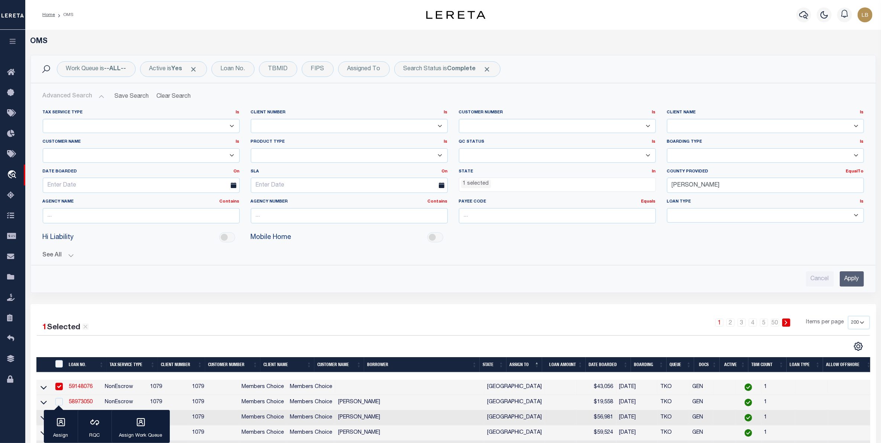
click at [852, 277] on input "Apply" at bounding box center [852, 278] width 24 height 15
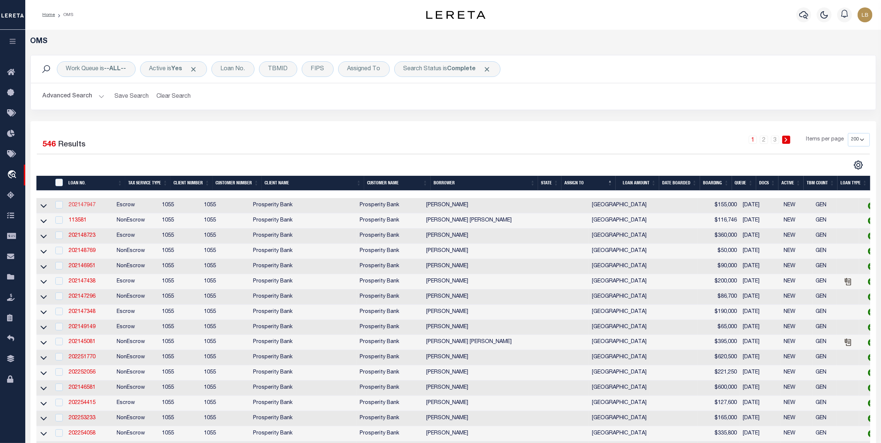
click at [80, 204] on link "202147947" at bounding box center [82, 205] width 27 height 5
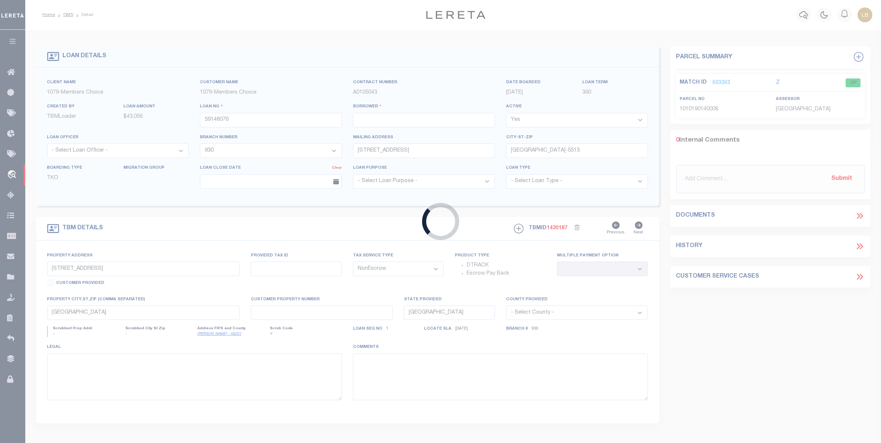
type input "202147947"
type input "[PERSON_NAME]"
select select
type input "20536 FM 359"
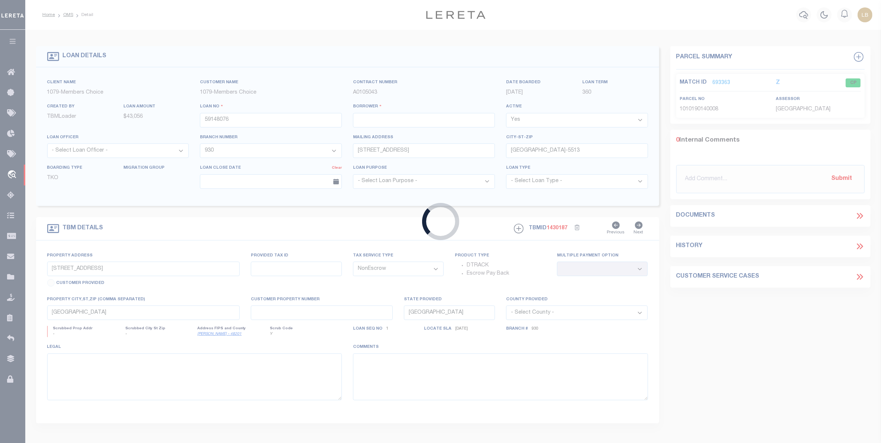
type input "[GEOGRAPHIC_DATA]"
select select "100"
select select "Escrow"
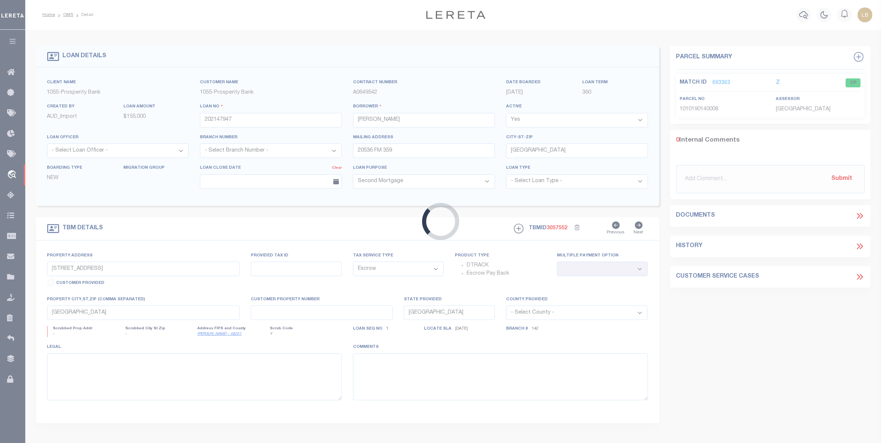
select select "10435"
select select "3932"
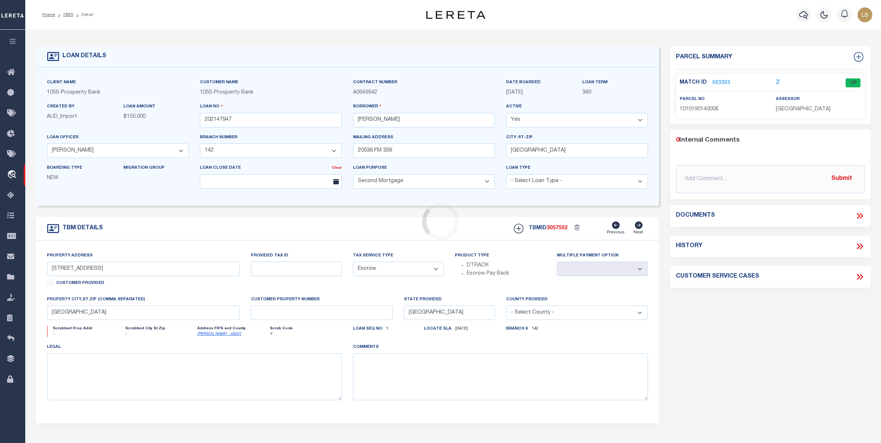
type input "[STREET_ADDRESS]"
type input "244704"
select select
type textarea "2.000 AC OF LAND TRACT 1 PART OF [PERSON_NAME] SURV"
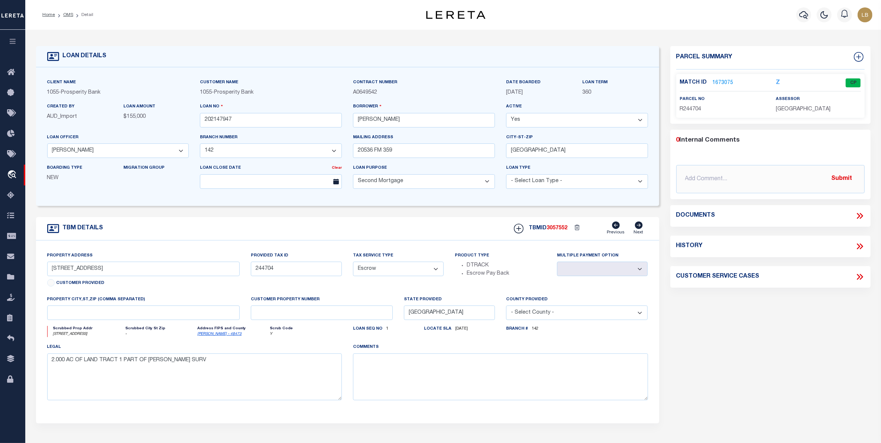
click at [721, 82] on link "1673075" at bounding box center [723, 83] width 21 height 8
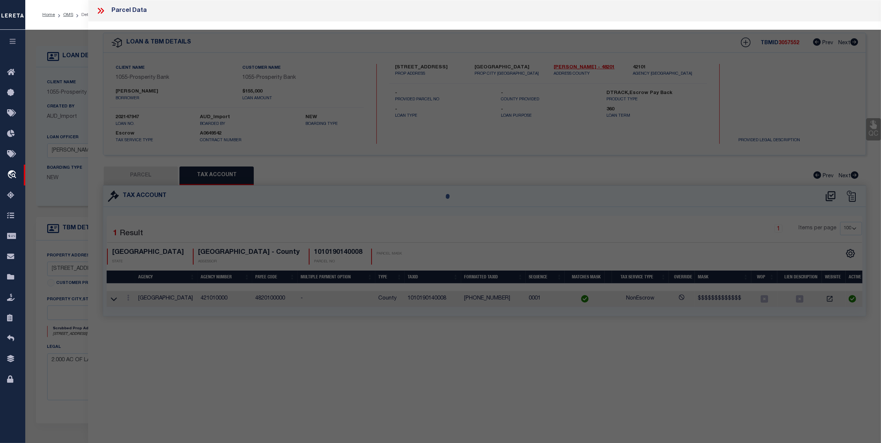
select select "AS"
checkbox input "false"
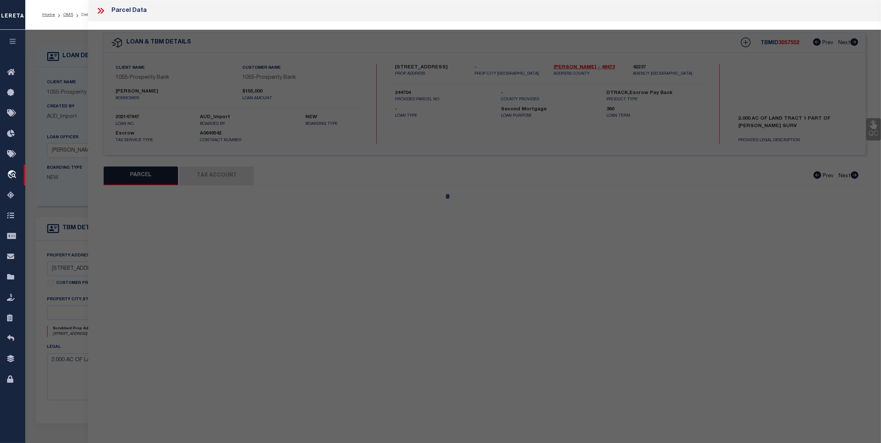
select select "CP"
type input "[PERSON_NAME] & [PERSON_NAME]"
type input "20536 FM 359"
checkbox input "false"
type textarea "ABS A302400 A-24 [PERSON_NAME] TRACT 132-1 ACRES 2.0"
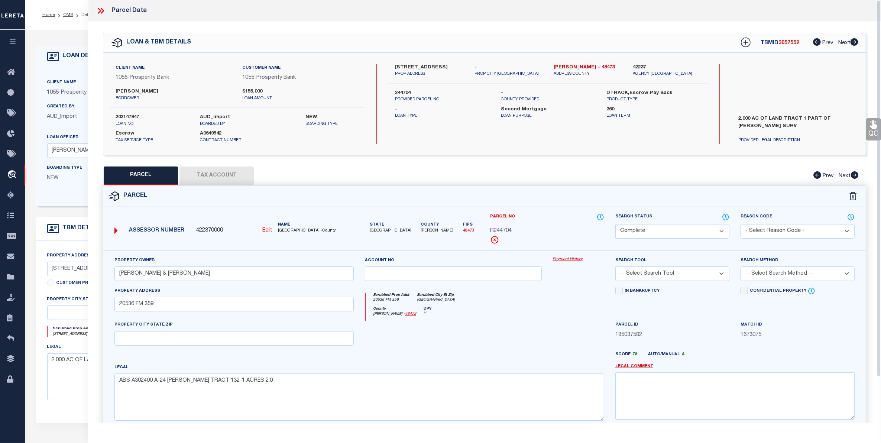
click at [211, 173] on button "Tax Account" at bounding box center [216, 175] width 74 height 19
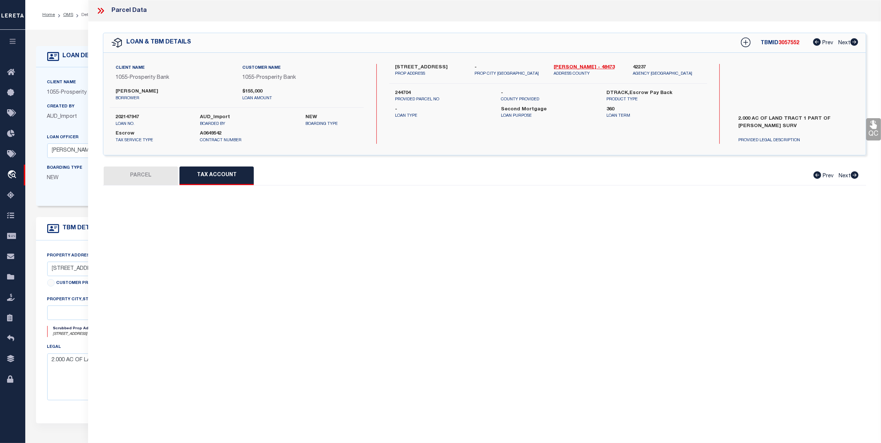
select select "100"
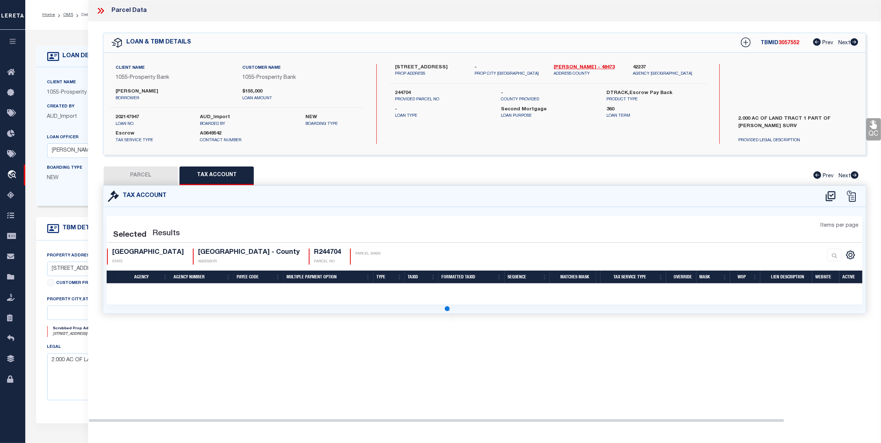
select select "100"
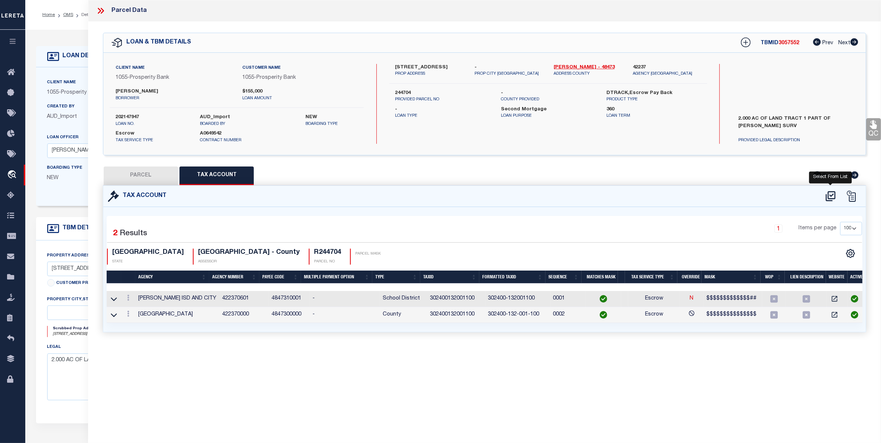
click at [832, 192] on icon at bounding box center [831, 196] width 12 height 12
select select "100"
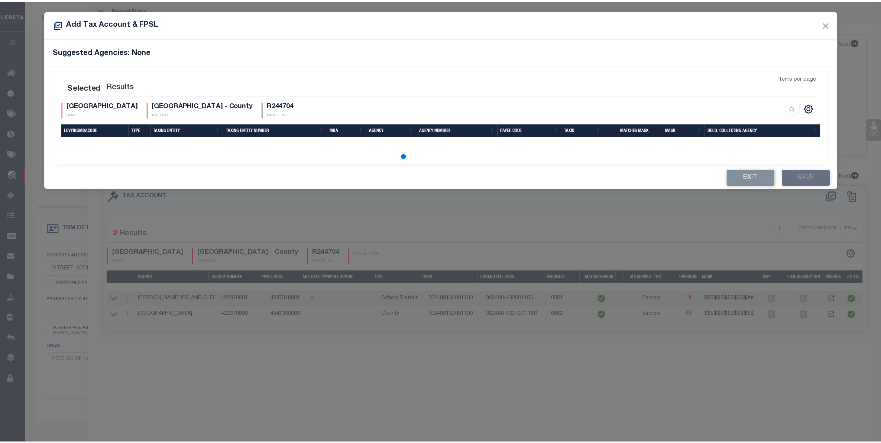
scroll to position [3, 0]
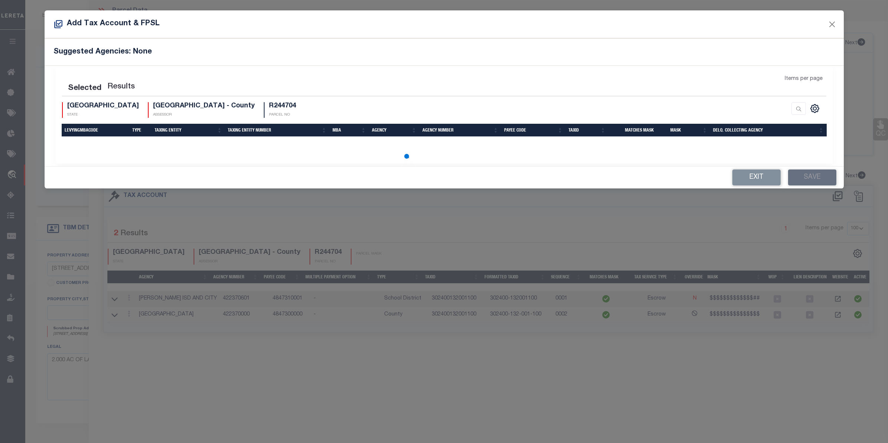
select select "100"
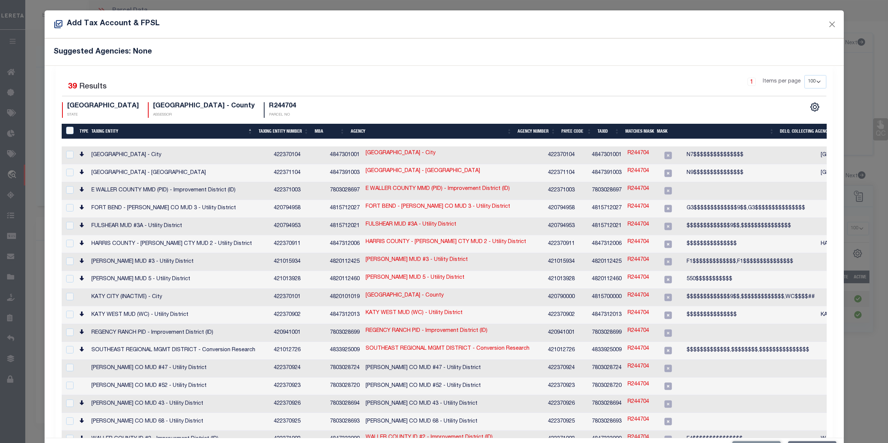
click at [100, 130] on th "Taxing Entity" at bounding box center [171, 131] width 167 height 15
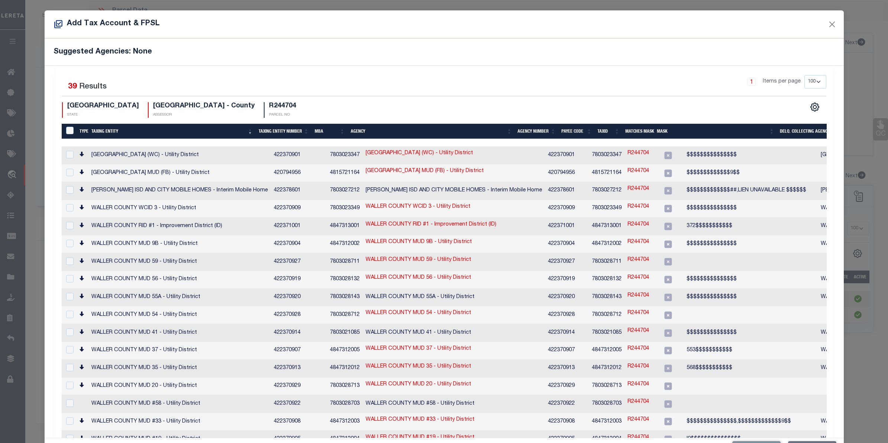
click at [105, 132] on th "Taxing Entity" at bounding box center [171, 131] width 167 height 15
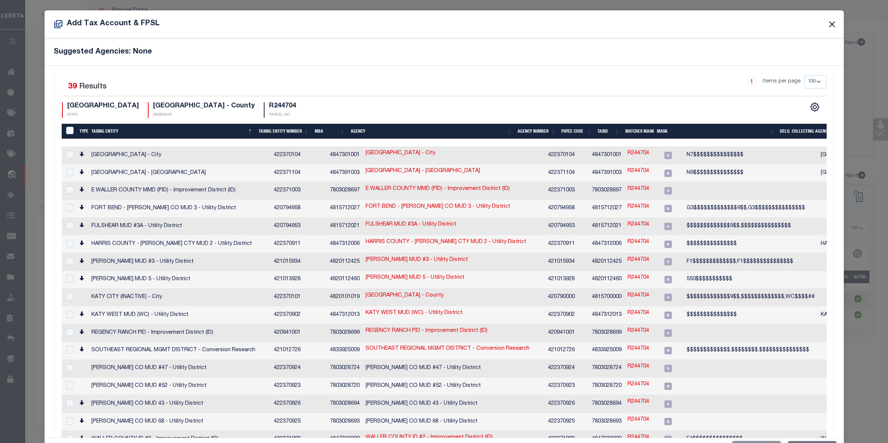
click at [827, 22] on button "Close" at bounding box center [832, 24] width 10 height 10
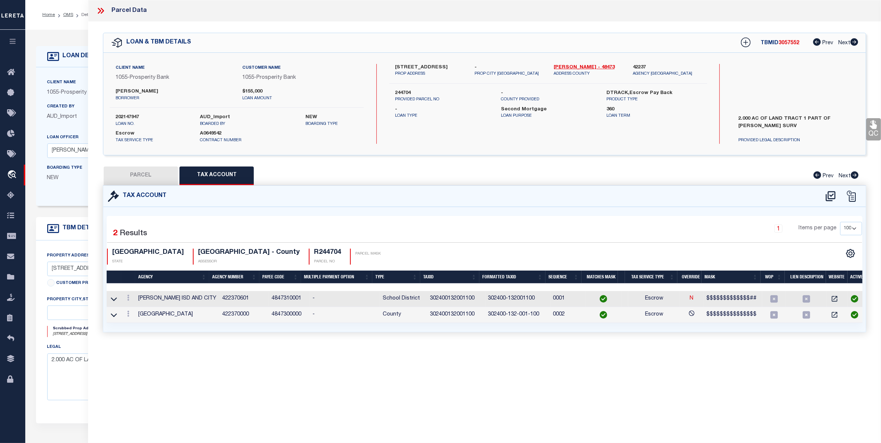
click at [99, 10] on icon at bounding box center [101, 11] width 10 height 10
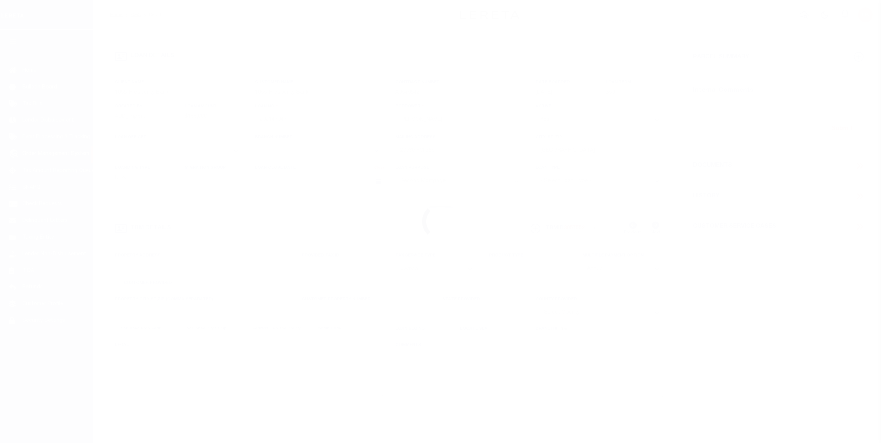
select select "100"
select select "Escrow"
type input "[STREET_ADDRESS]"
type input "244704"
select select
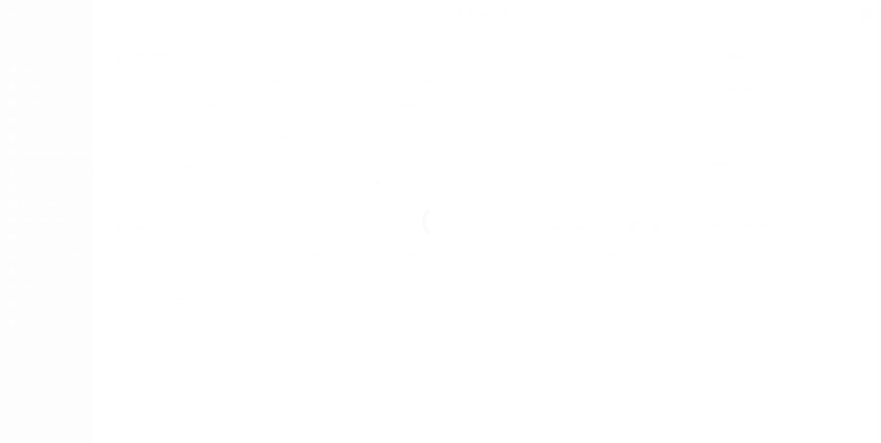
type input "[GEOGRAPHIC_DATA]"
type textarea "2.000 AC OF LAND TRACT 1 PART OF [PERSON_NAME] SURV"
select select "10435"
select select "3932"
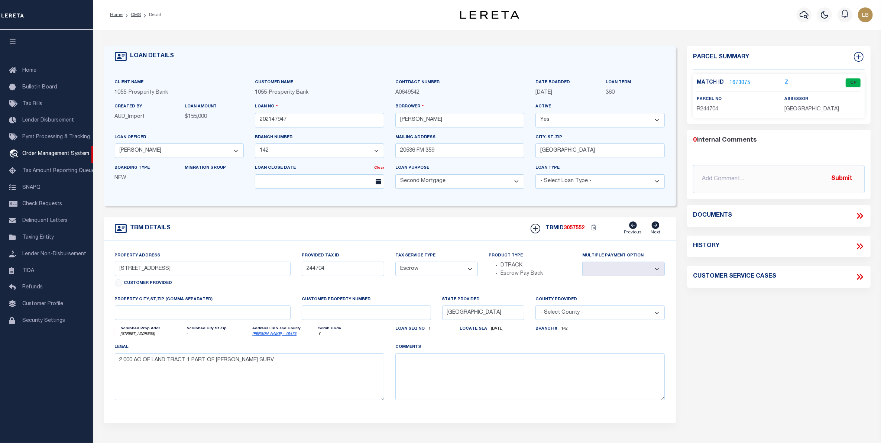
click at [738, 82] on link "1673075" at bounding box center [739, 83] width 21 height 8
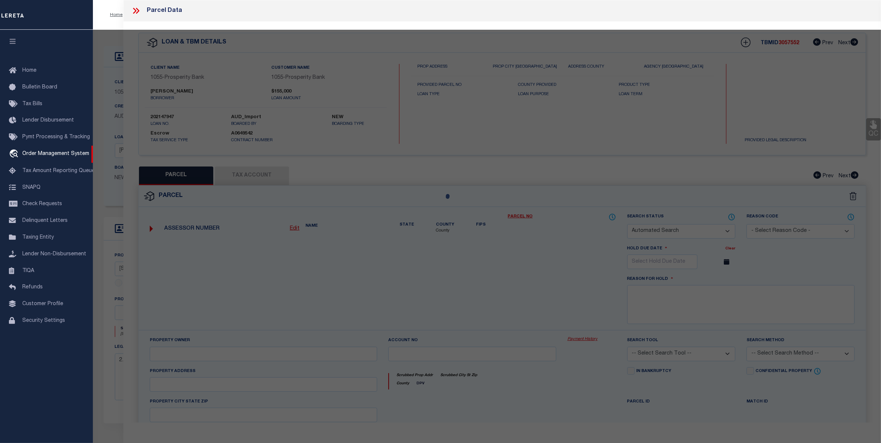
checkbox input "false"
select select "CP"
type input "[PERSON_NAME] & [PERSON_NAME]"
type input "20536 FM 359"
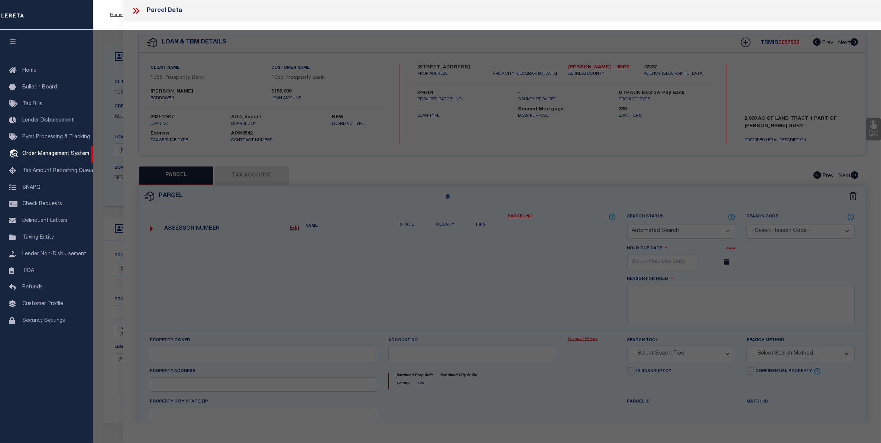
checkbox input "false"
type textarea "ABS A302400 A-24 [PERSON_NAME] TRACT 132-1 ACRES 2.0"
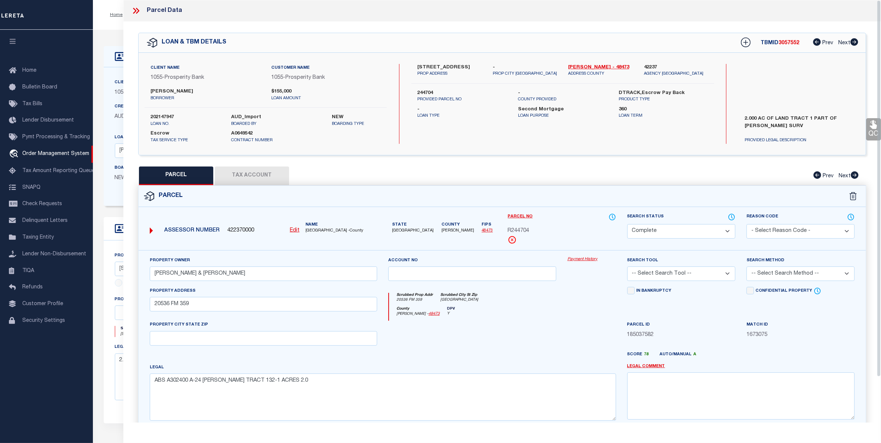
click at [242, 175] on button "Tax Account" at bounding box center [252, 175] width 74 height 19
select select "100"
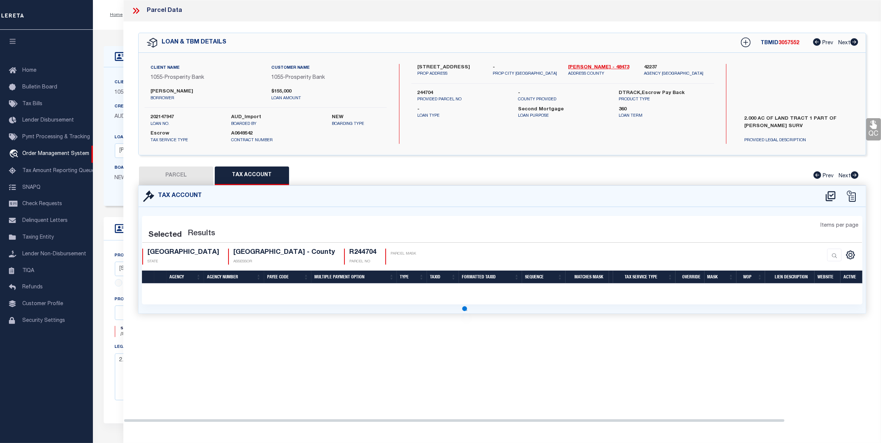
select select "100"
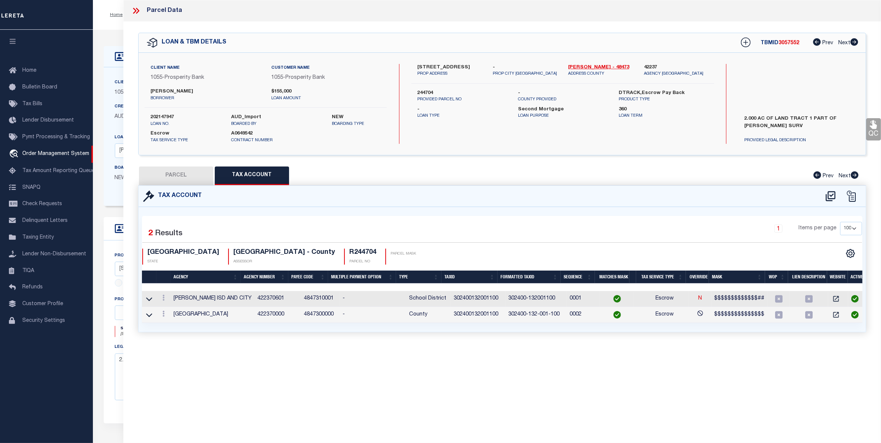
click at [831, 194] on icon at bounding box center [831, 196] width 12 height 12
select select "100"
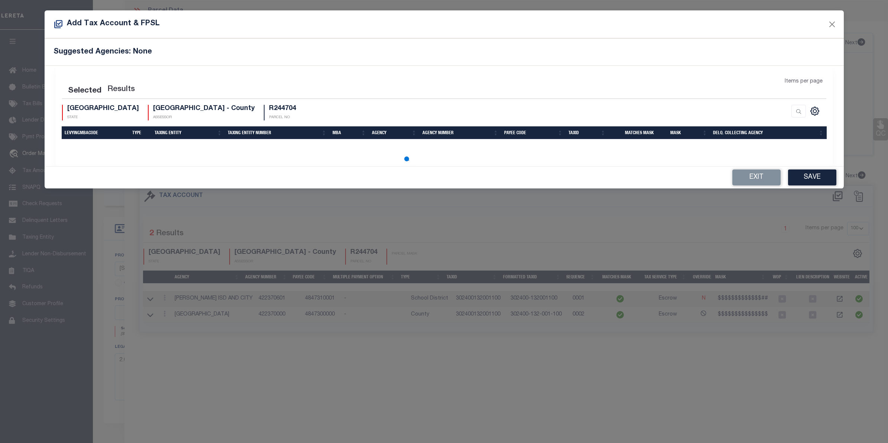
select select "100"
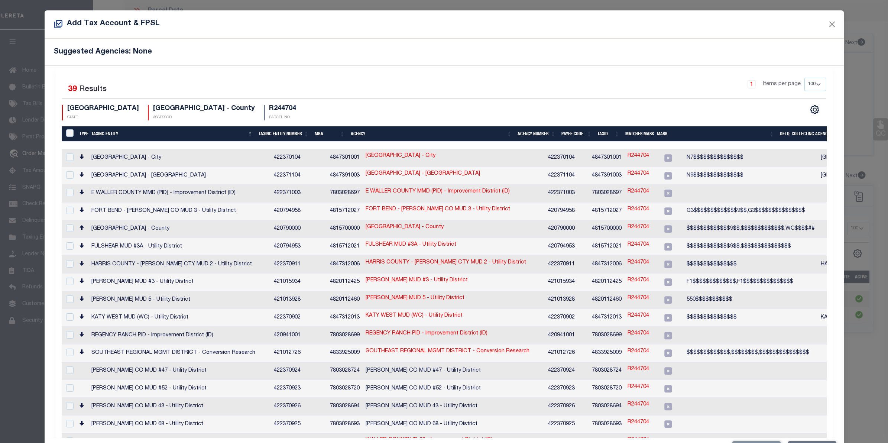
click at [106, 133] on th "Taxing Entity" at bounding box center [171, 133] width 167 height 15
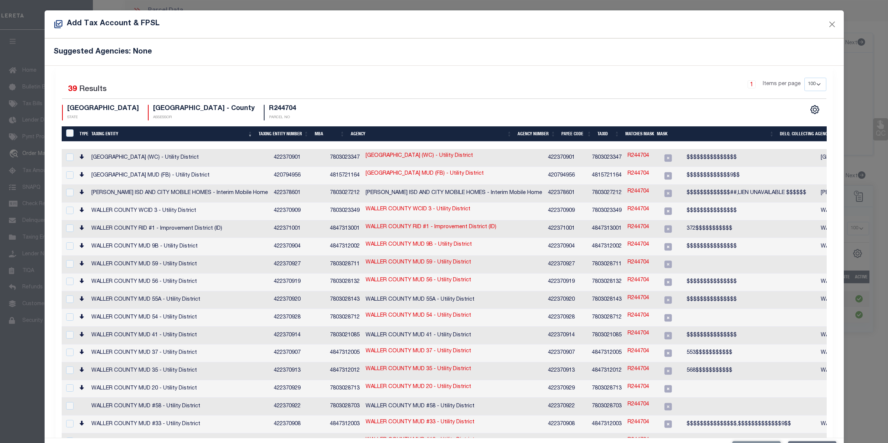
click at [110, 134] on th "Taxing Entity" at bounding box center [171, 133] width 167 height 15
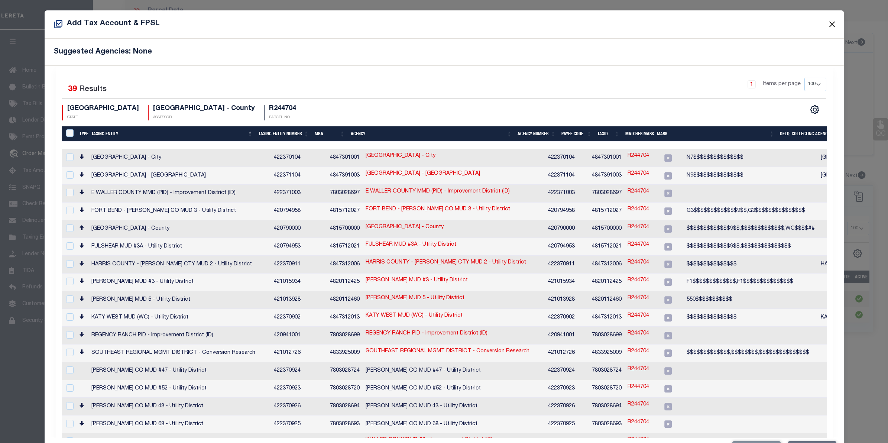
click at [827, 25] on button "Close" at bounding box center [832, 24] width 10 height 10
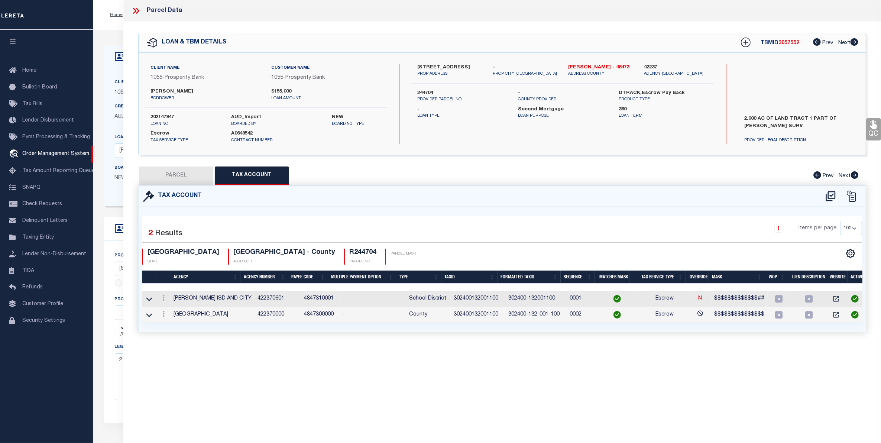
click at [137, 9] on icon at bounding box center [137, 11] width 3 height 6
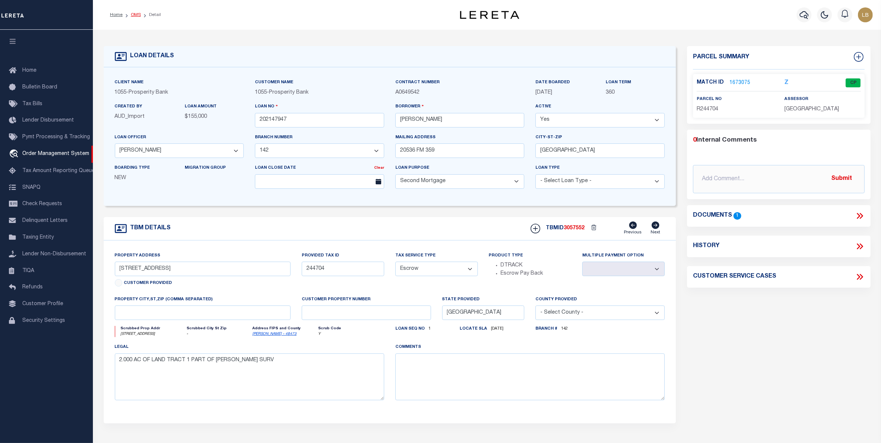
click at [138, 15] on link "OMS" at bounding box center [136, 15] width 10 height 4
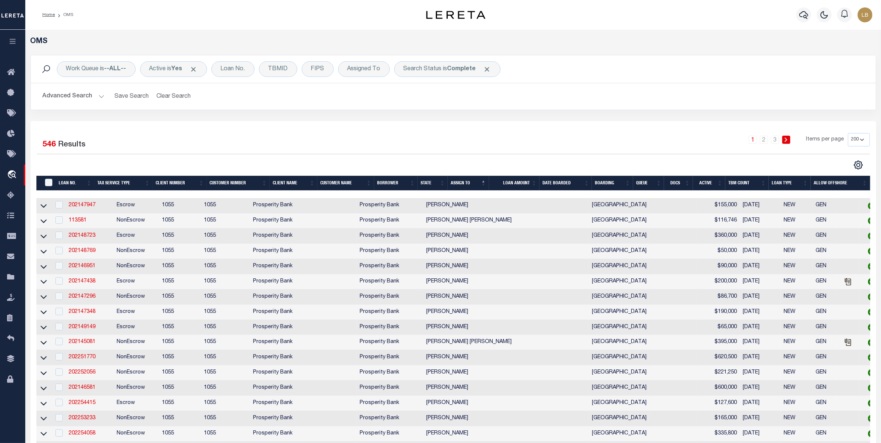
click at [66, 95] on button "Advanced Search" at bounding box center [74, 96] width 62 height 14
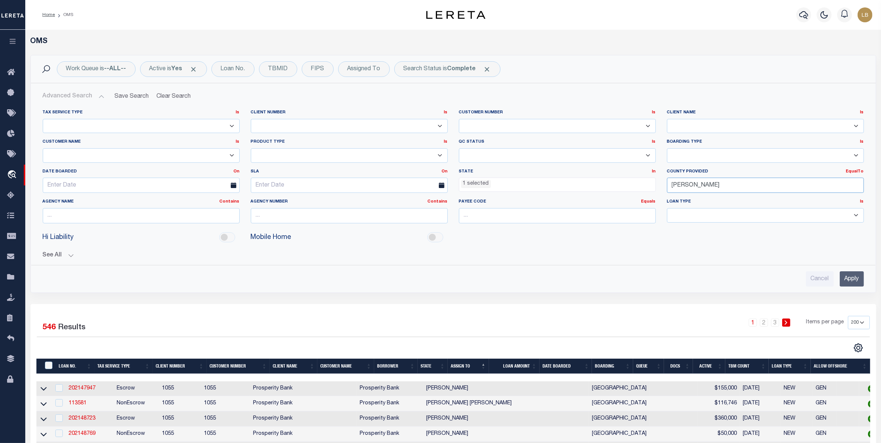
drag, startPoint x: 694, startPoint y: 186, endPoint x: 628, endPoint y: 187, distance: 65.8
click at [628, 187] on div "Tax Service Type Is Is Contains Escrow NonEscrow Client Number Is Is Contains 1…" at bounding box center [453, 170] width 832 height 120
click at [688, 202] on div "[PERSON_NAME]" at bounding box center [765, 200] width 196 height 12
type input "[PERSON_NAME]"
click at [848, 281] on input "Apply" at bounding box center [852, 278] width 24 height 15
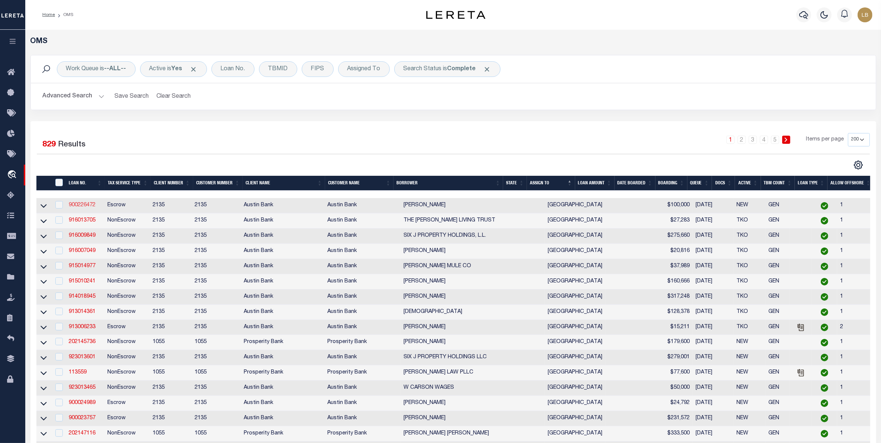
click at [84, 207] on link "900226472" at bounding box center [82, 205] width 27 height 5
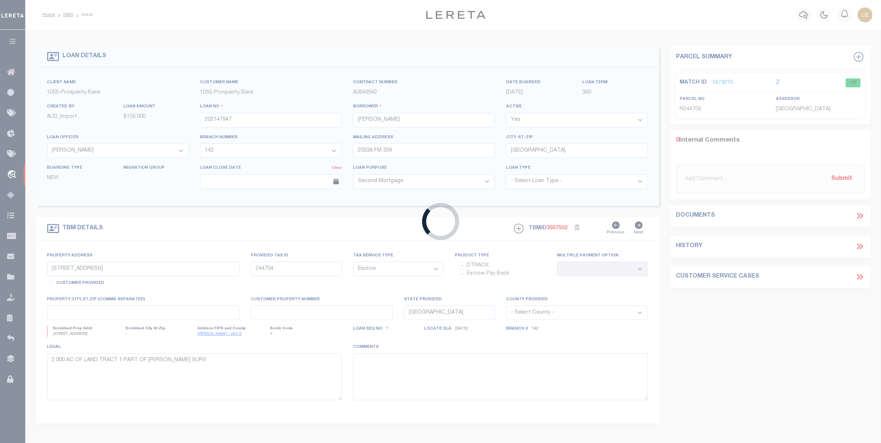
type input "900226472"
type input "[PERSON_NAME]"
select select
type input "PO BOX 4359"
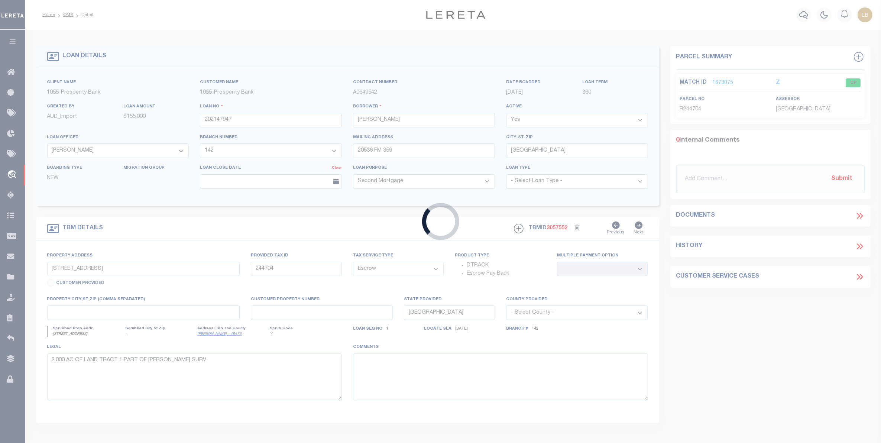
type input "[GEOGRAPHIC_DATA]"
select select
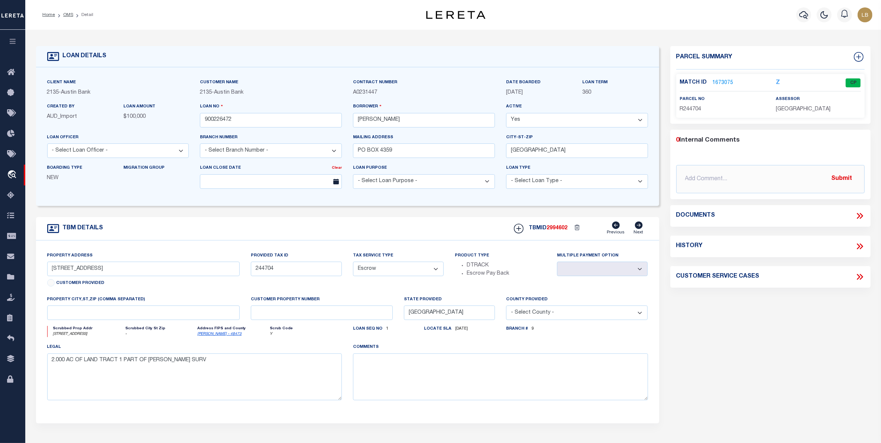
type input "[STREET_ADDRESS]"
type input "ANDERSON COUNTY GF# [PHONE_NUMBER]"
select select
type input "[GEOGRAPHIC_DATA] [GEOGRAPHIC_DATA] 75803"
select select
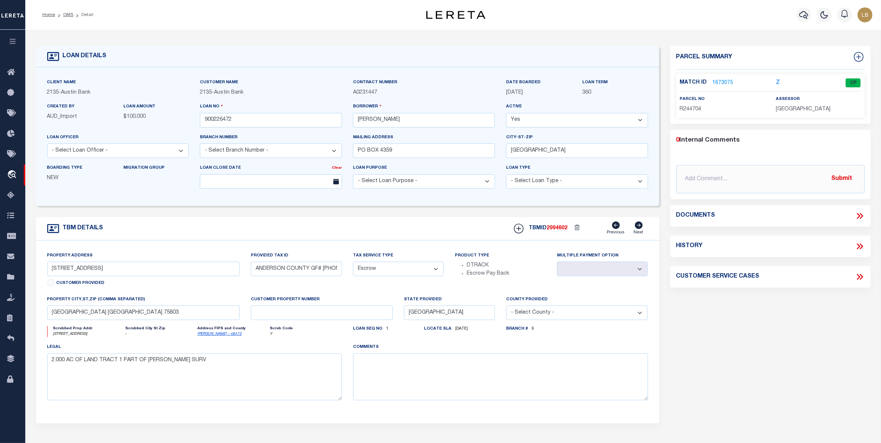
type textarea "DT LAKEWOOD BLK 2 LT 17"
select select "8094"
select select "2593"
click at [723, 82] on link "1608639" at bounding box center [723, 83] width 21 height 8
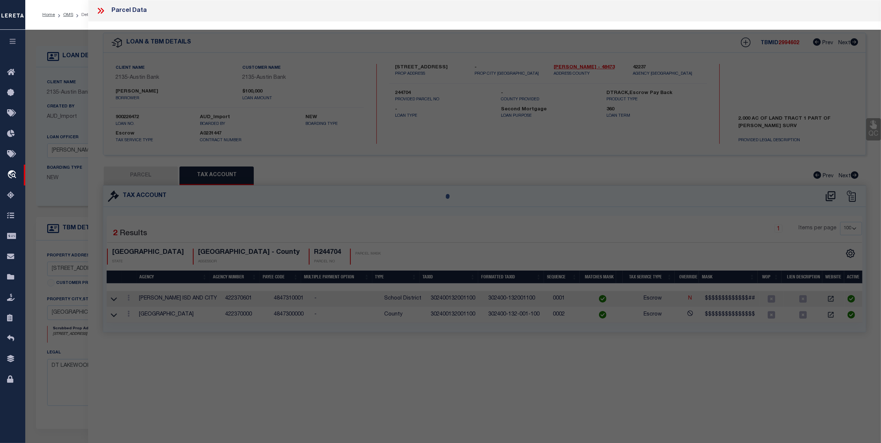
select select "AS"
checkbox input "false"
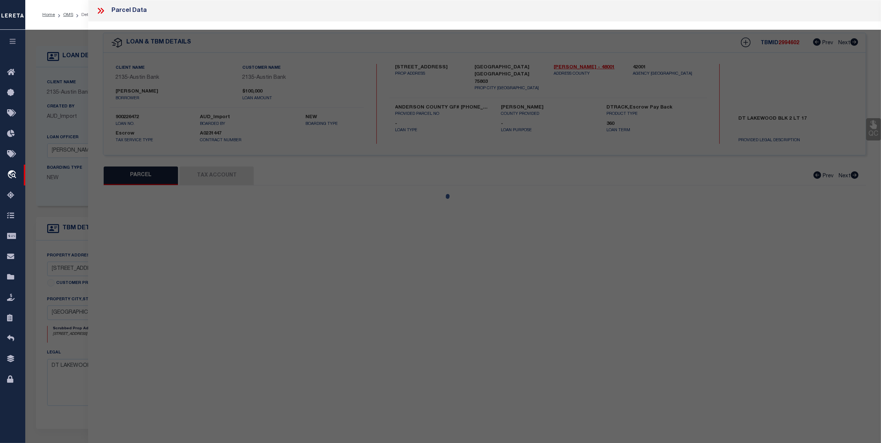
select select "CP"
type input "[PERSON_NAME]"
type input "[STREET_ADDRESS]"
checkbox input "false"
type input "[GEOGRAPHIC_DATA] [GEOGRAPHIC_DATA]"
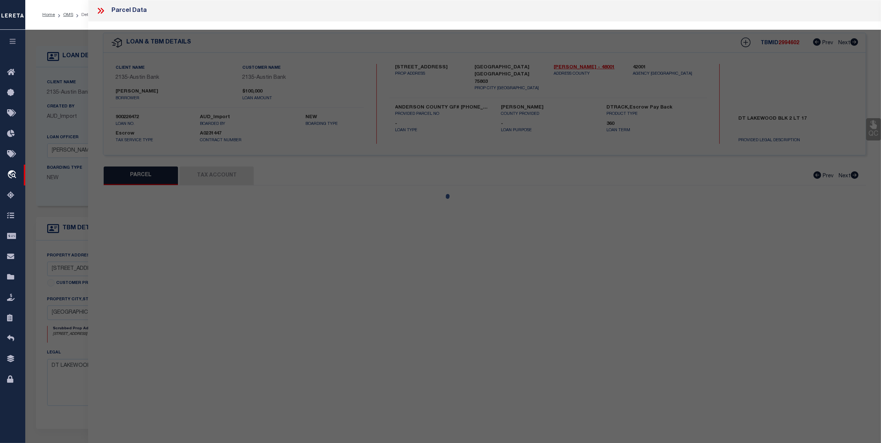
type textarea "LAKEWOODBLOCK 2 LOT 17"
type textarea "Tax Id Special Project"
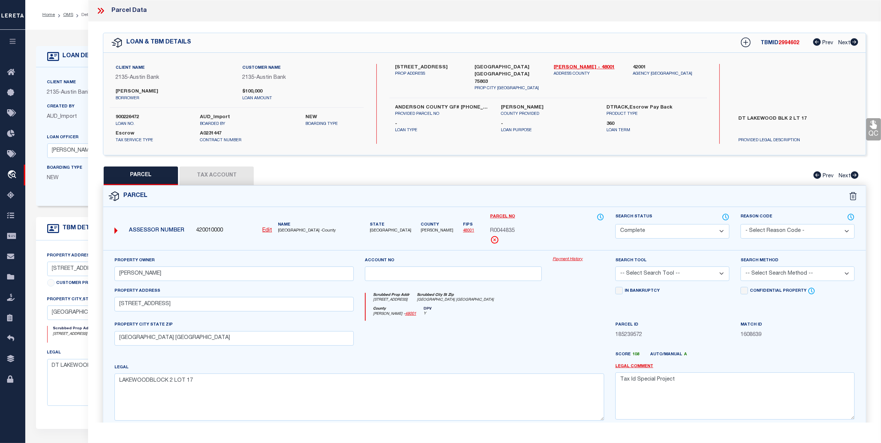
click at [218, 178] on button "Tax Account" at bounding box center [216, 175] width 74 height 19
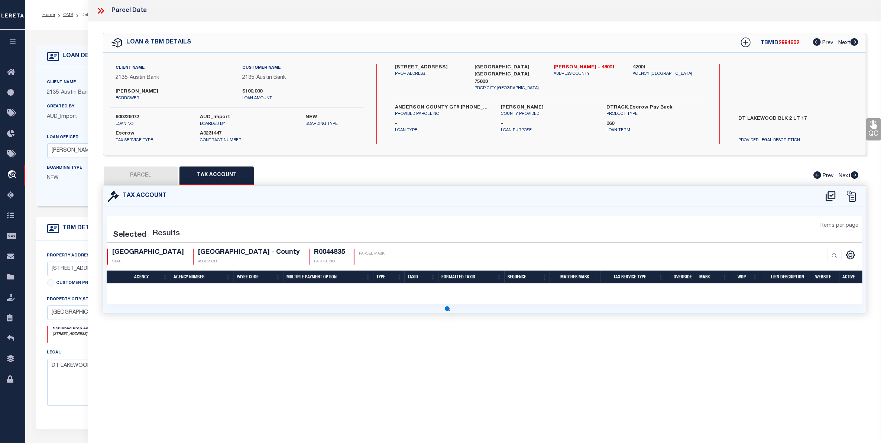
select select "100"
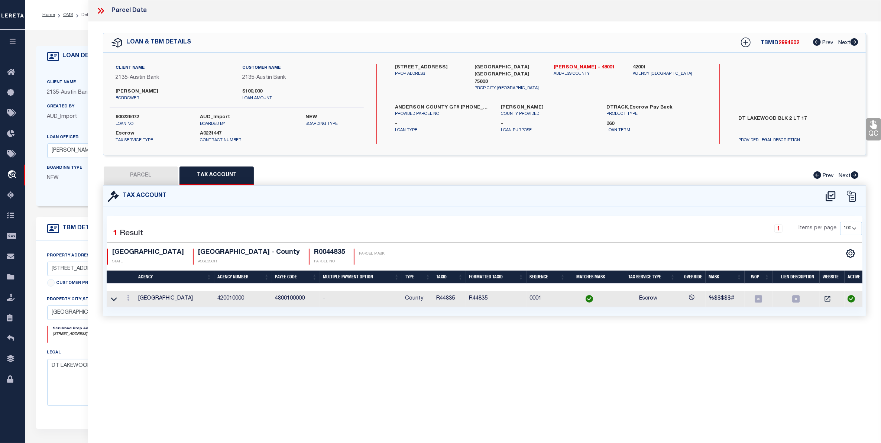
click at [153, 179] on button "PARCEL" at bounding box center [141, 175] width 74 height 19
select select "AS"
checkbox input "false"
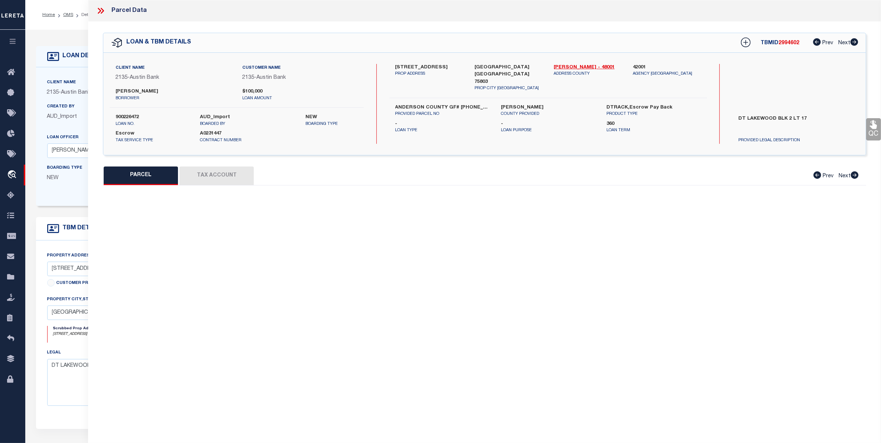
select select "CP"
type input "[PERSON_NAME]"
type input "[STREET_ADDRESS]"
checkbox input "false"
type input "[GEOGRAPHIC_DATA] [GEOGRAPHIC_DATA]"
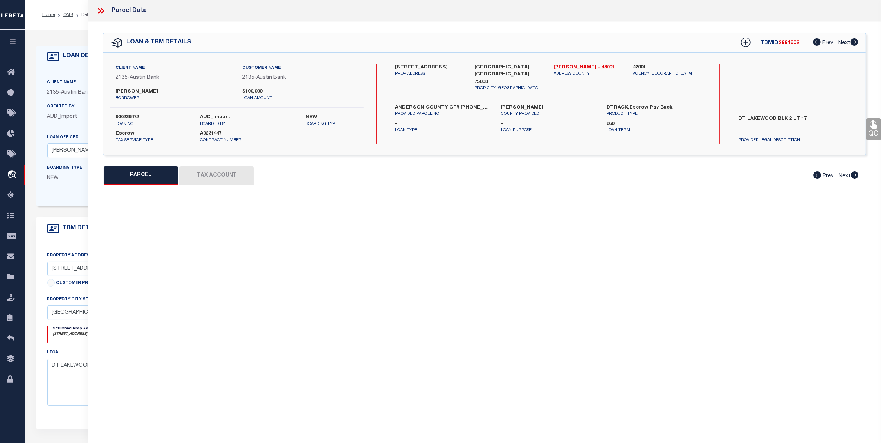
type textarea "LAKEWOODBLOCK 2 LOT 17"
type textarea "Tax Id Special Project"
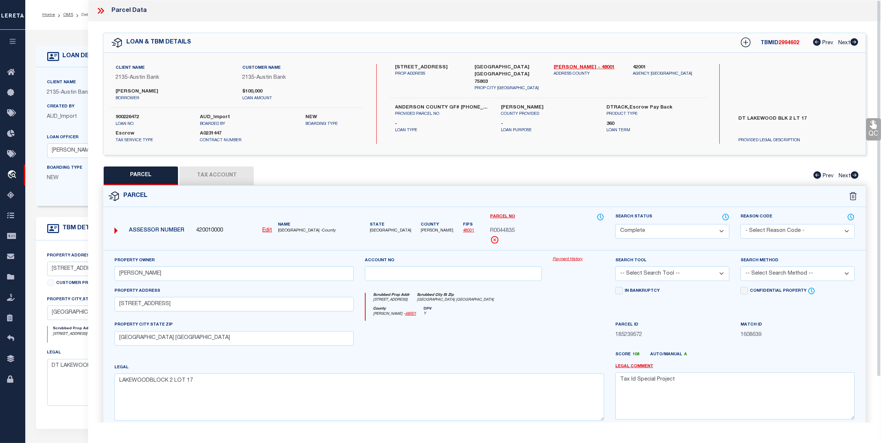
click at [102, 8] on icon at bounding box center [101, 11] width 10 height 10
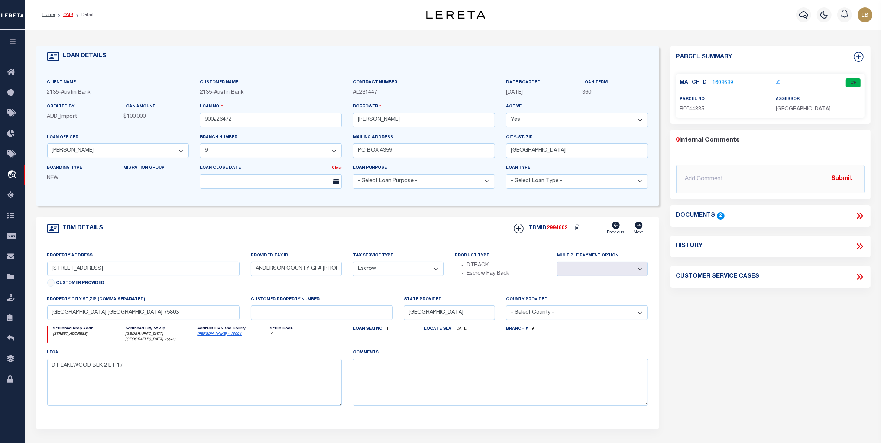
click at [66, 13] on link "OMS" at bounding box center [68, 15] width 10 height 4
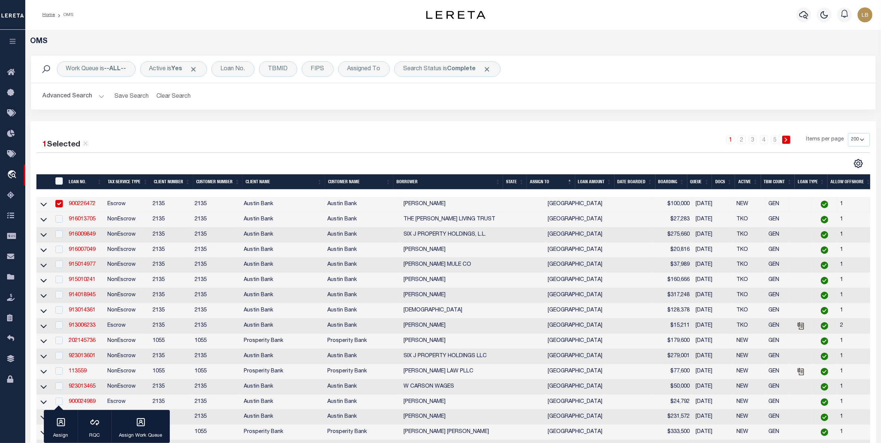
click at [59, 205] on input "checkbox" at bounding box center [58, 203] width 7 height 7
checkbox input "false"
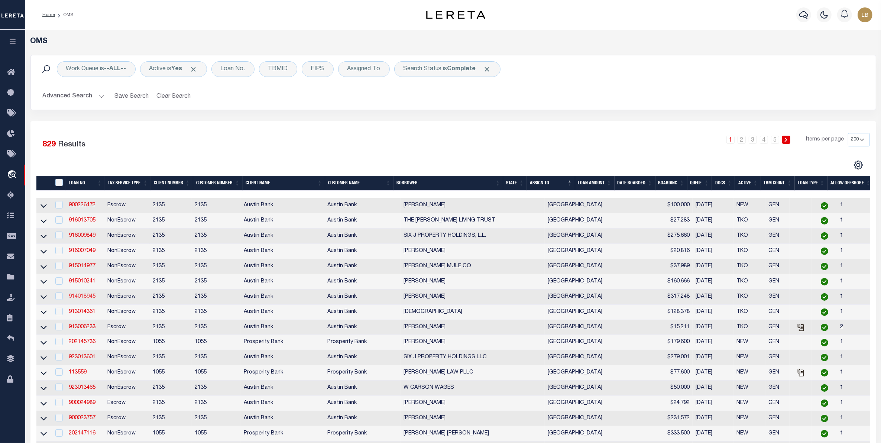
click at [82, 299] on link "914018945" at bounding box center [82, 296] width 27 height 5
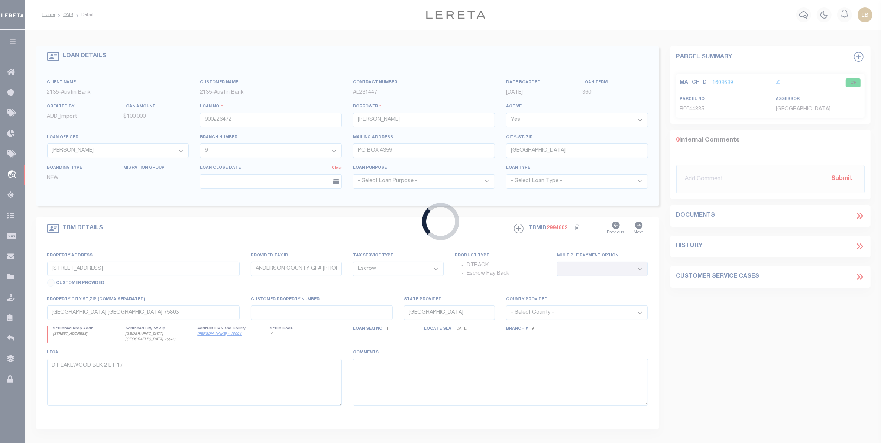
type input "914018945"
type input "[PERSON_NAME]"
select select "6824"
type input "[STREET_ADDRESS]"
type input "[GEOGRAPHIC_DATA]"
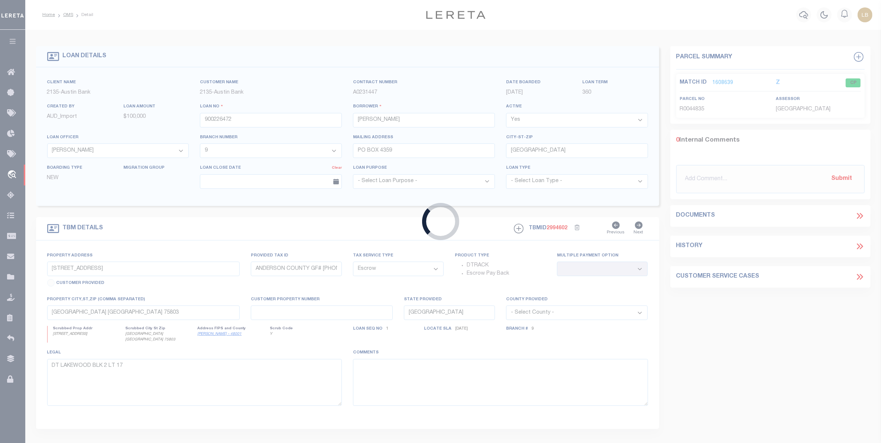
select select "NonEscrow"
select select "6824"
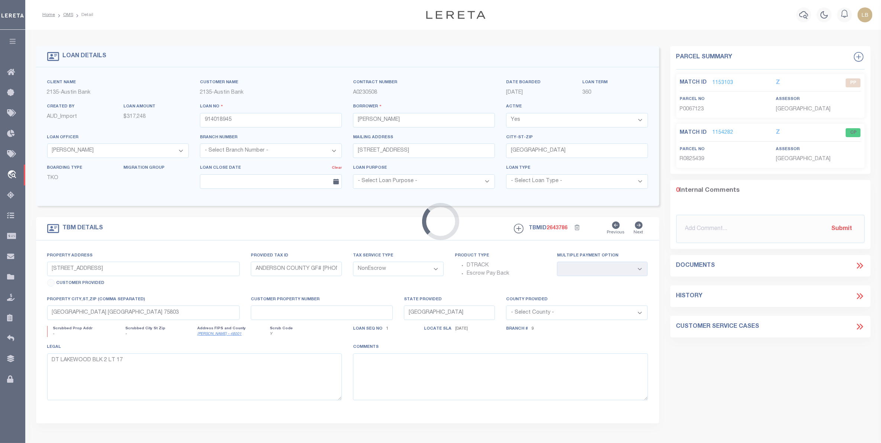
type input "[STREET_ADDRESS]"
select select
type input "[GEOGRAPHIC_DATA] [GEOGRAPHIC_DATA] 75801"
select select
type textarea "1ST LIEN DOT [GEOGRAPHIC_DATA] LOT 3 BLK 1 U 3&4 - [STREET_ADDRESS]"
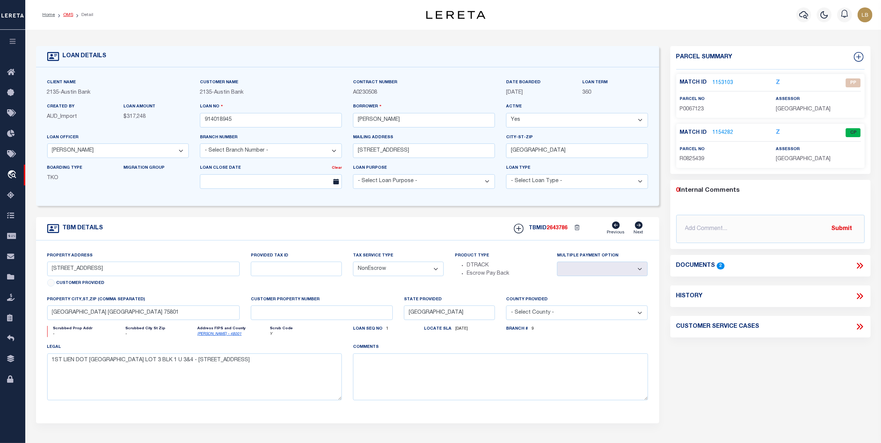
click at [69, 13] on link "OMS" at bounding box center [68, 15] width 10 height 4
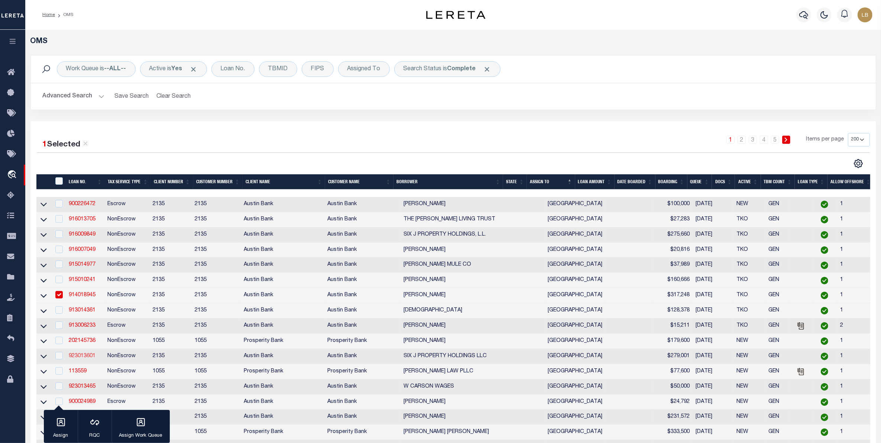
click at [81, 359] on link "923013601" at bounding box center [82, 355] width 27 height 5
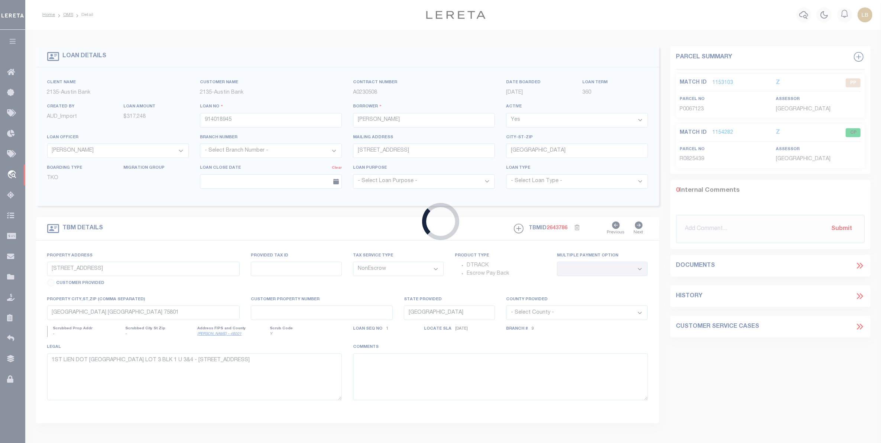
type input "923013601"
type input "SIX J PROPERTY HOLDINGS LLC"
select select "43990"
type input "PO BOX 679"
type input "[GEOGRAPHIC_DATA], [GEOGRAPHIC_DATA] 75802-0679"
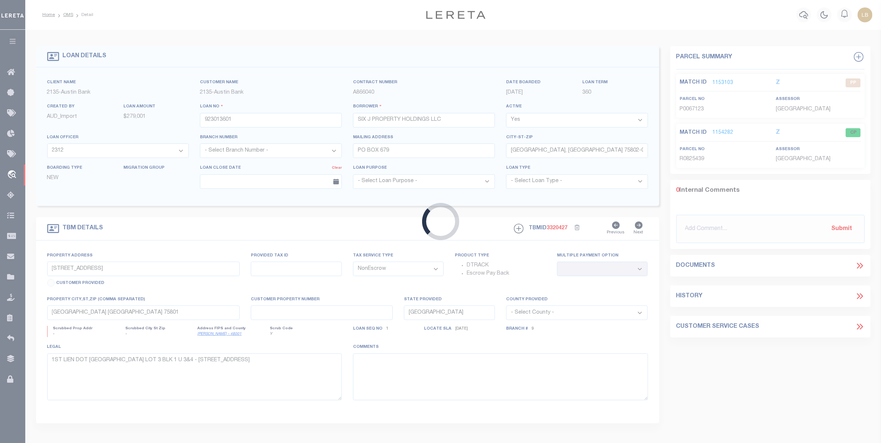
type input "[STREET_ADDRESS]"
select select
type input "[GEOGRAPHIC_DATA] [GEOGRAPHIC_DATA] 75801"
select select
type textarea "DT 6.304 AC A-39 [PERSON_NAME] 1169 TRC 12, 12A"
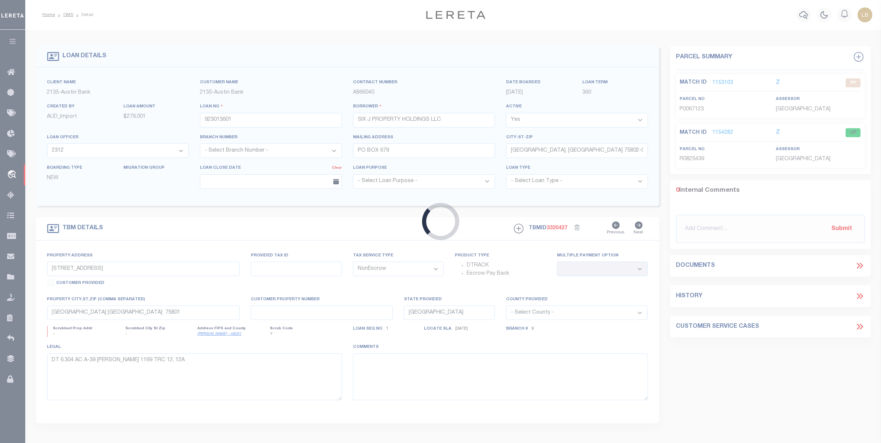
select select "43990"
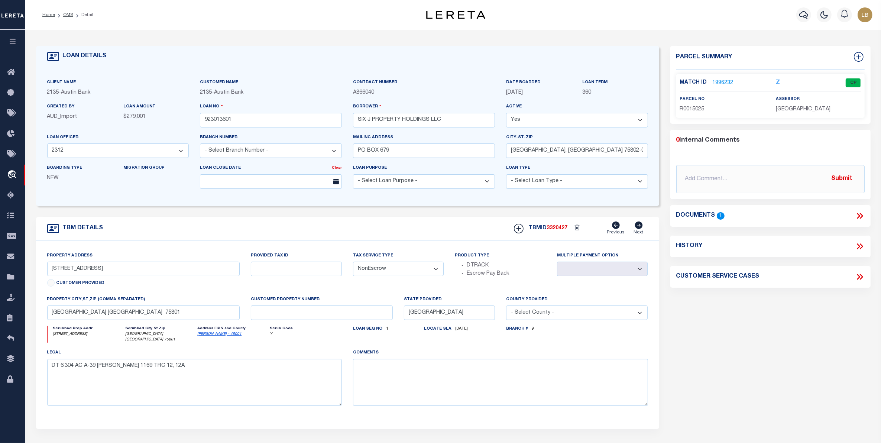
click at [720, 81] on link "1996232" at bounding box center [723, 83] width 21 height 8
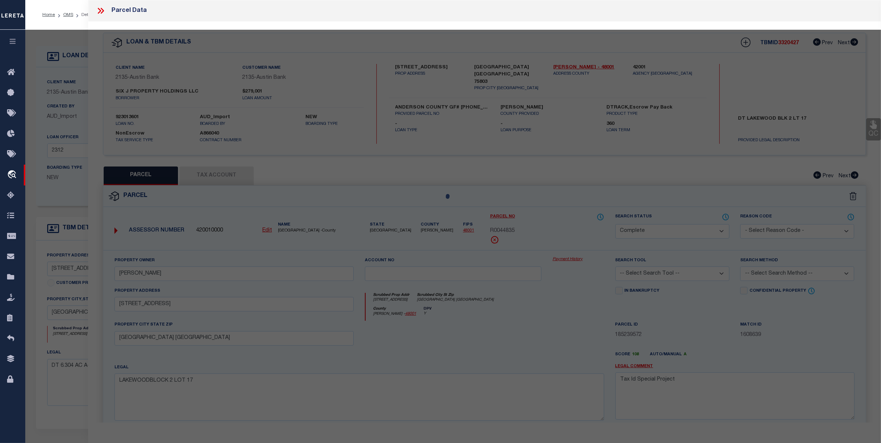
select select "AS"
checkbox input "false"
select select "CP"
type input "Brown [PERSON_NAME]"
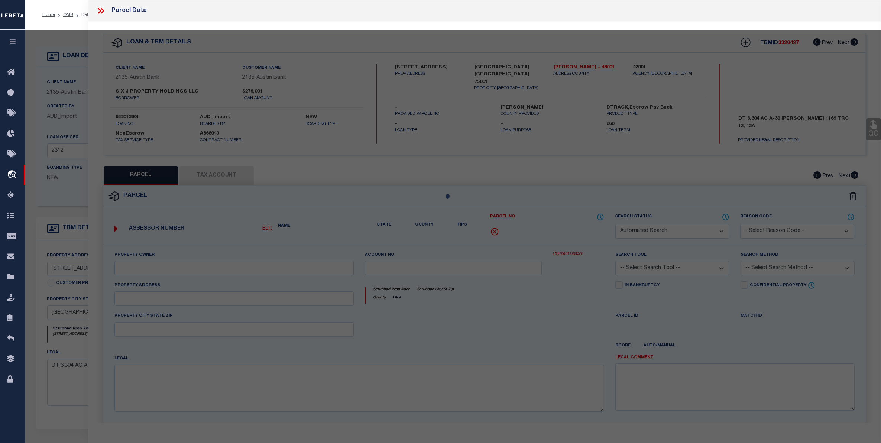
type input "[STREET_ADDRESS]"
checkbox input "false"
type input "[GEOGRAPHIC_DATA] [GEOGRAPHIC_DATA]"
type textarea "A0039 [PERSON_NAME], JAMESBLOCK 1169 TRACT 12 & 12A"
type textarea "Tax Id Special Project"
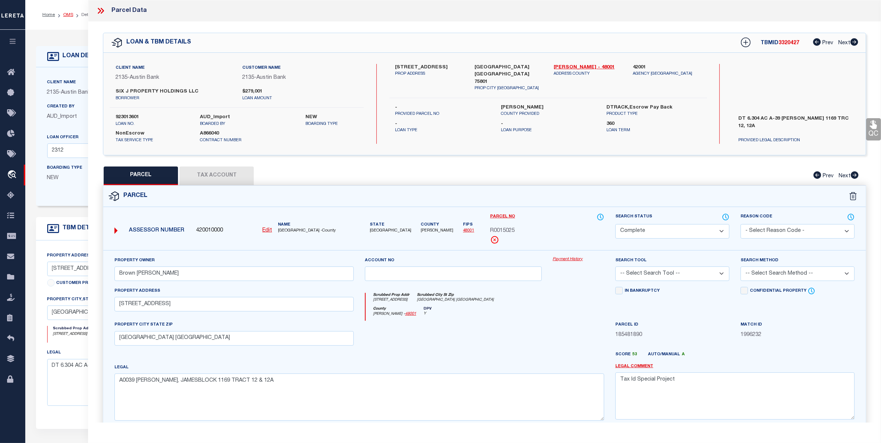
click at [65, 14] on link "OMS" at bounding box center [68, 15] width 10 height 4
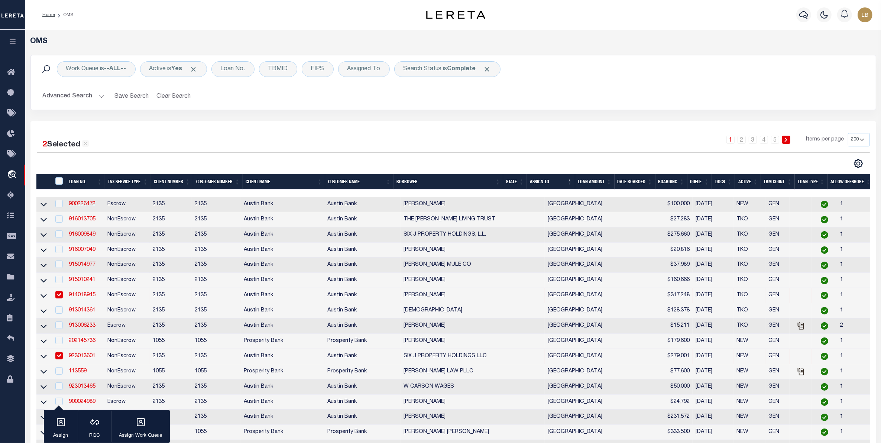
click at [60, 359] on input "checkbox" at bounding box center [58, 355] width 7 height 7
checkbox input "false"
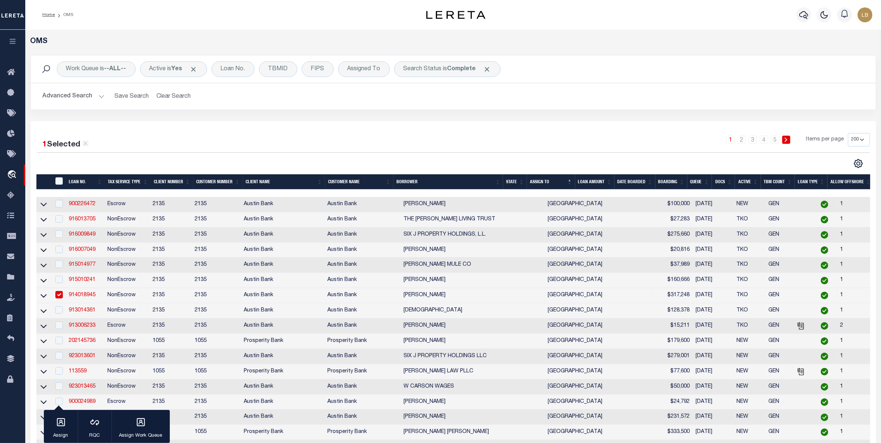
click at [56, 296] on input "checkbox" at bounding box center [58, 294] width 7 height 7
checkbox input "false"
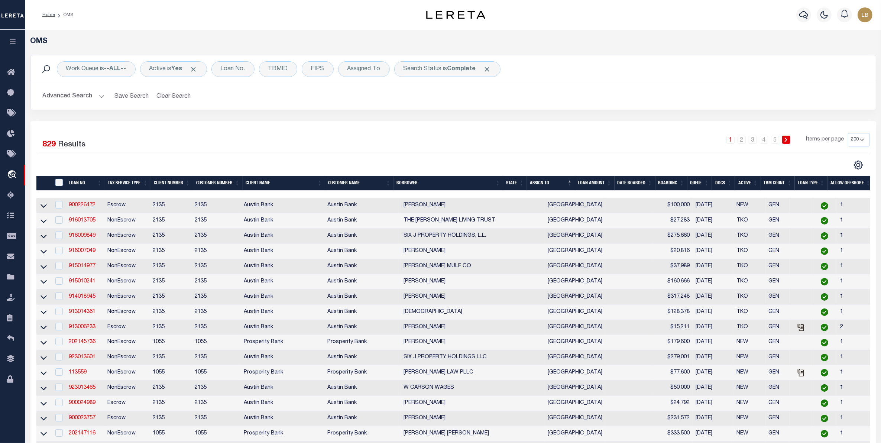
click at [67, 92] on button "Advanced Search" at bounding box center [74, 96] width 62 height 14
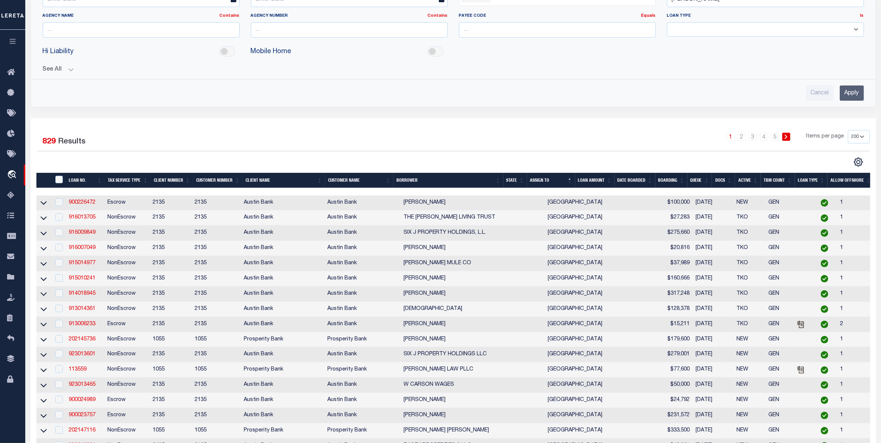
scroll to position [418, 0]
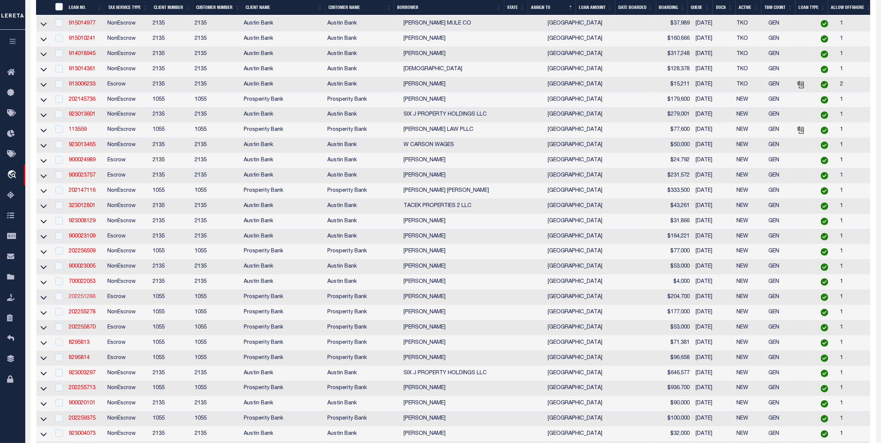
click at [77, 299] on link "202251288" at bounding box center [82, 296] width 27 height 5
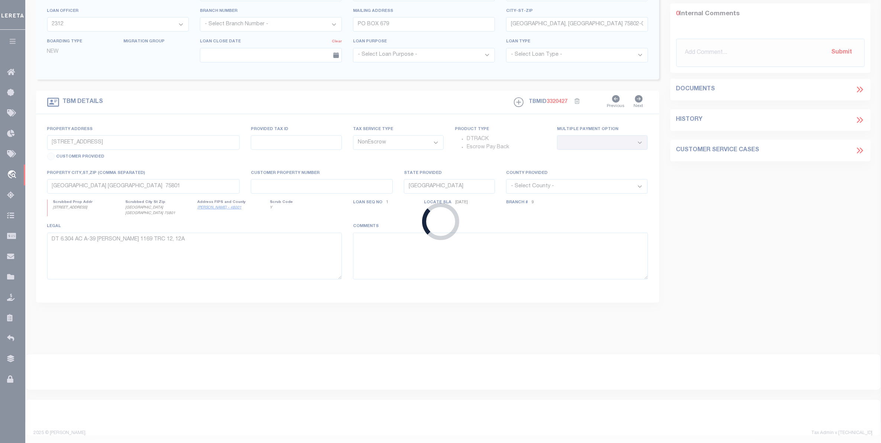
type input "202251288"
type input "[PERSON_NAME]"
select select
type input "[STREET_ADDRESS]"
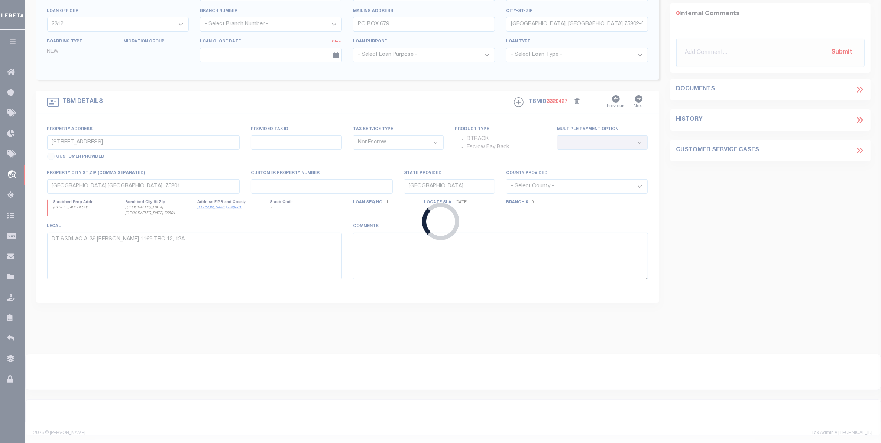
type input "[GEOGRAPHIC_DATA] [GEOGRAPHIC_DATA] 75801"
select select "100"
select select "Escrow"
type input "609 [PERSON_NAME] DR"
type input "R68949"
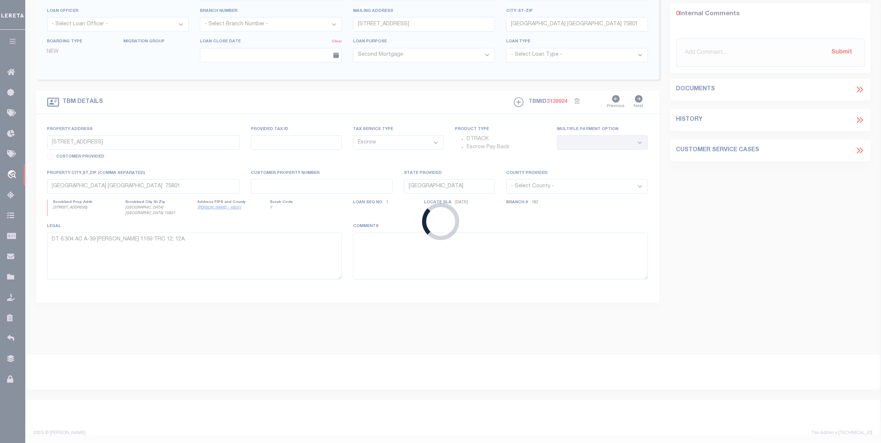
select select
type textarea "[STREET_ADDRESS] ADDN"
select select "10493"
select select "4028"
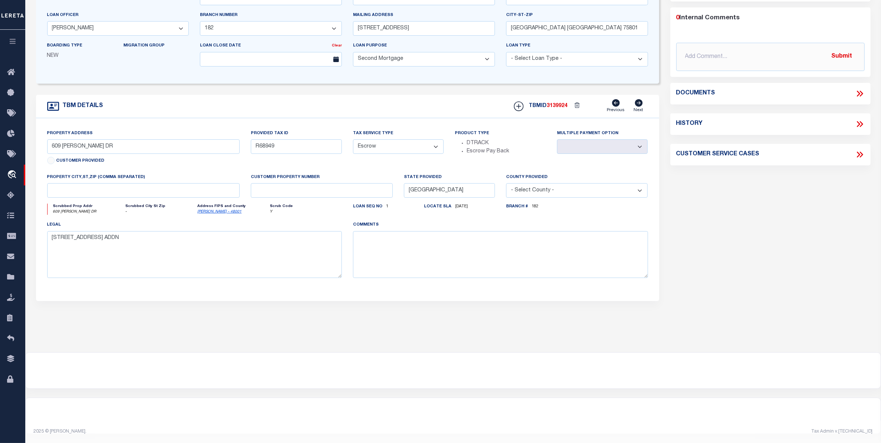
scroll to position [0, 0]
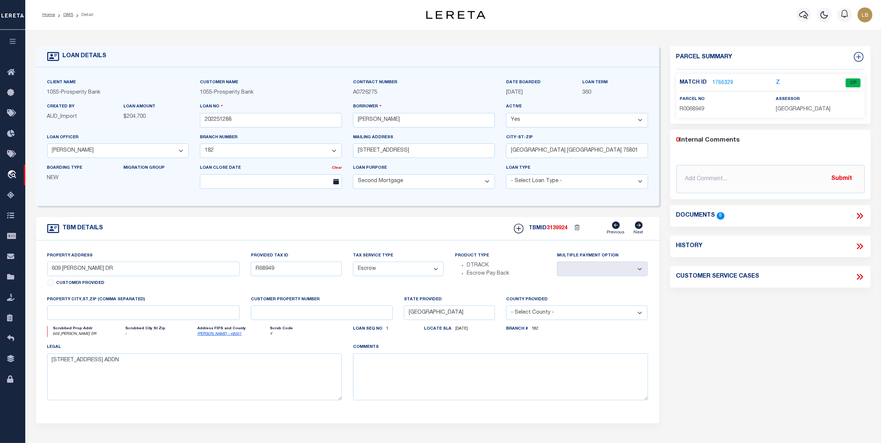
click at [723, 84] on link "1766329" at bounding box center [723, 83] width 21 height 8
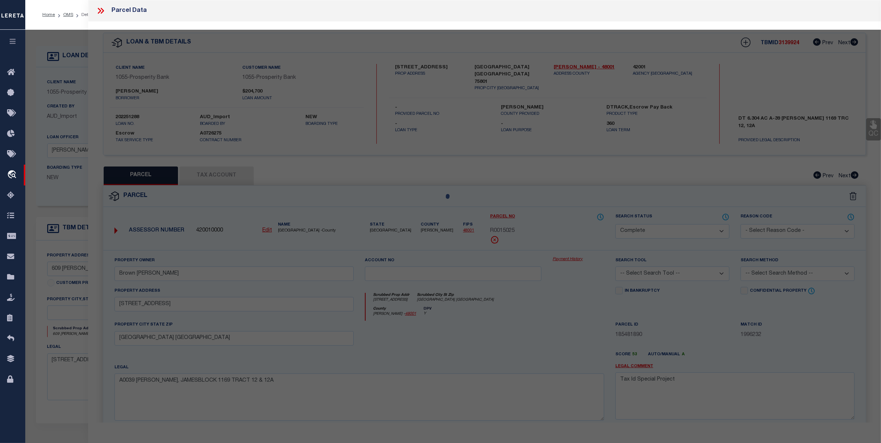
select select "AS"
checkbox input "false"
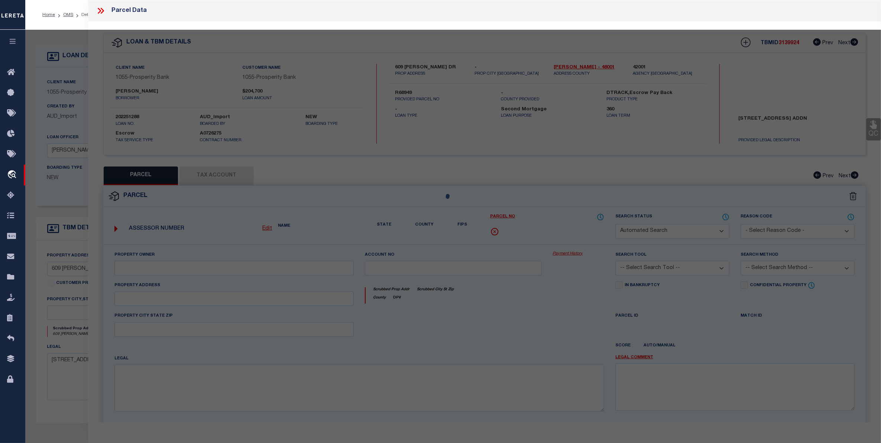
select select "CP"
type input "[PERSON_NAME] & [PERSON_NAME]"
type input "[STREET_ADDRESS][PERSON_NAME]"
checkbox input "false"
type input "[GEOGRAPHIC_DATA] [GEOGRAPHIC_DATA]"
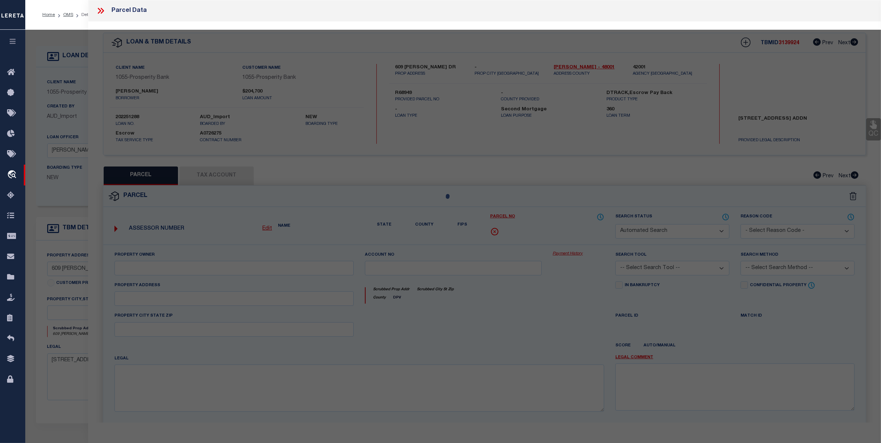
type textarea "BROADWAYBLOCK 2 LOT 12"
type textarea "Tax Id Special Project"
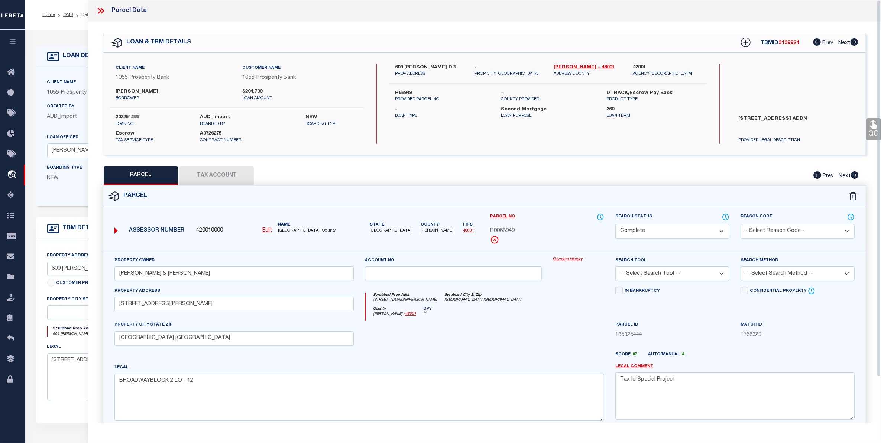
click at [100, 10] on icon at bounding box center [101, 11] width 10 height 10
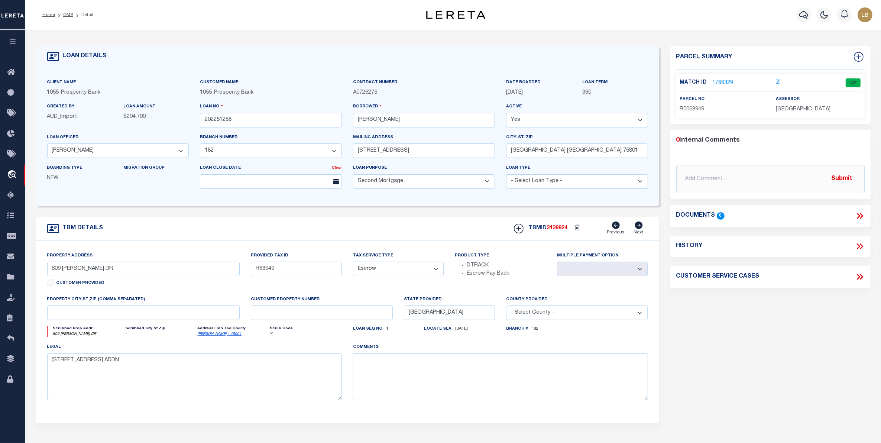
click at [722, 79] on link "1766329" at bounding box center [723, 83] width 21 height 8
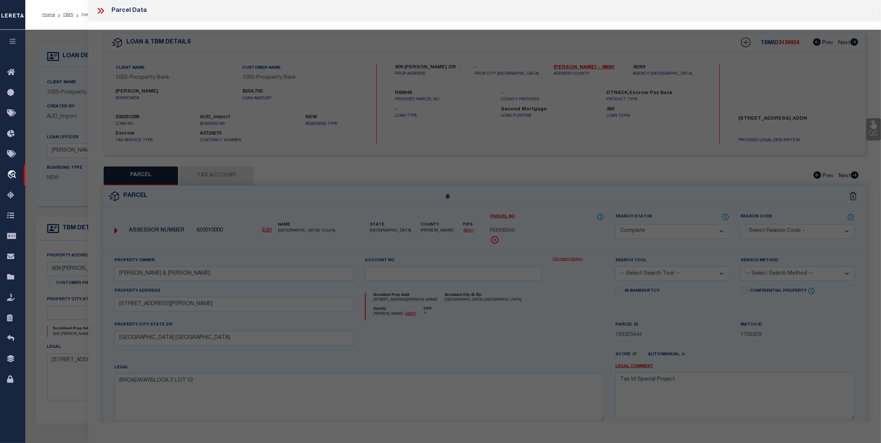
select select "AS"
checkbox input "false"
select select "CP"
type input "[PERSON_NAME] & [PERSON_NAME]"
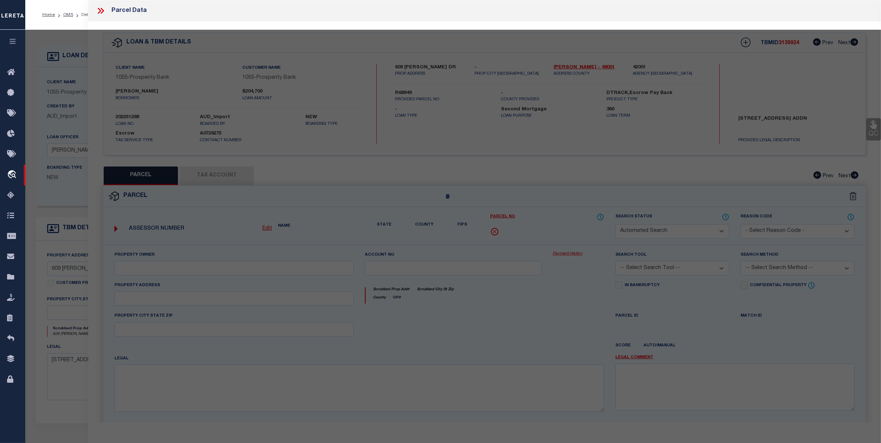
type input "[STREET_ADDRESS][PERSON_NAME]"
checkbox input "false"
type input "[GEOGRAPHIC_DATA] [GEOGRAPHIC_DATA]"
type textarea "BROADWAYBLOCK 2 LOT 12"
type textarea "Tax Id Special Project"
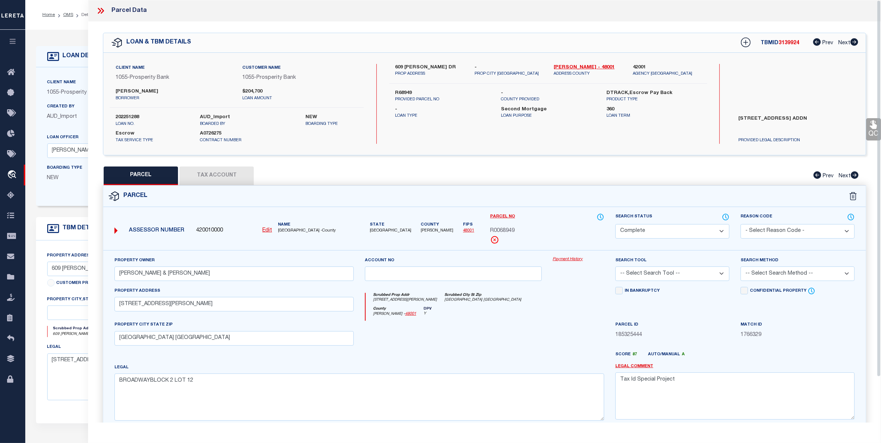
click at [208, 175] on button "Tax Account" at bounding box center [216, 175] width 74 height 19
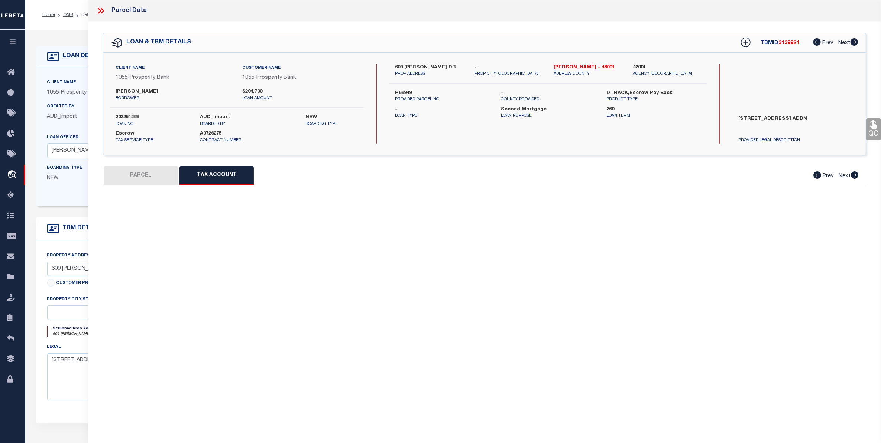
select select "100"
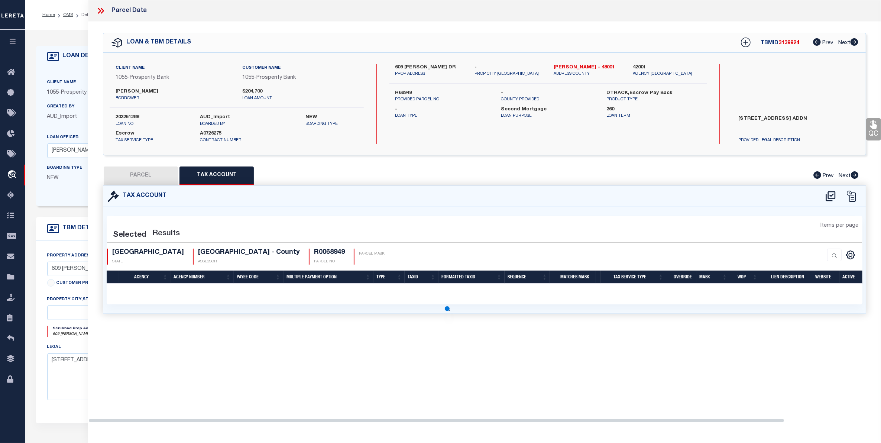
select select "100"
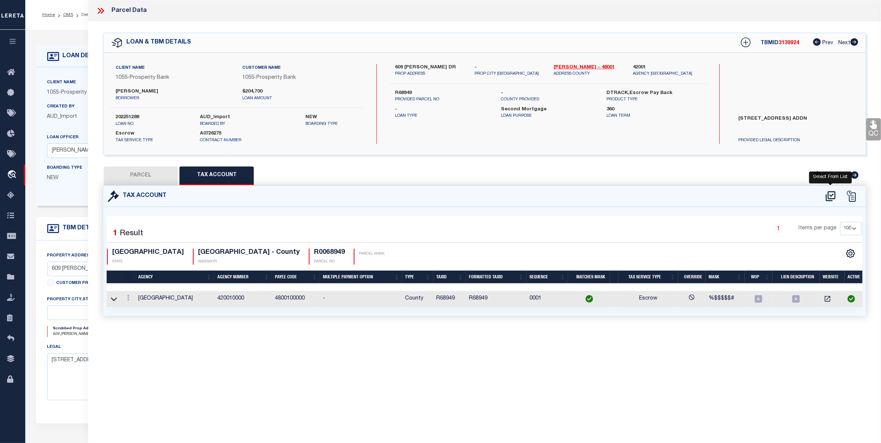
click at [830, 199] on icon at bounding box center [831, 196] width 12 height 12
select select "100"
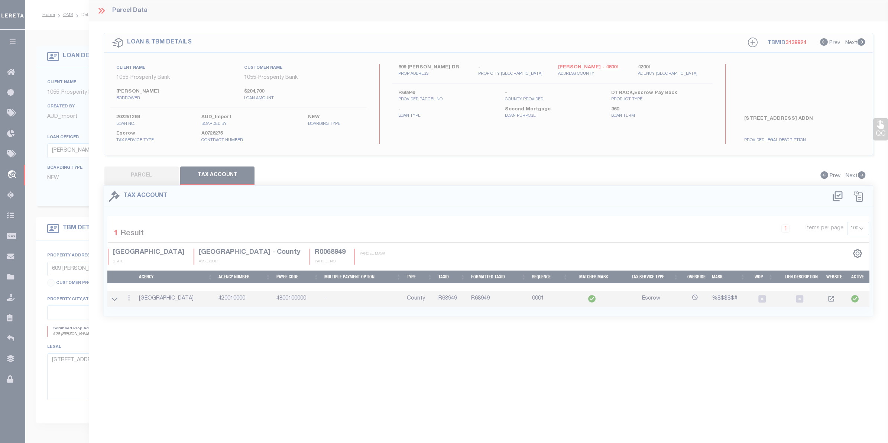
select select "100"
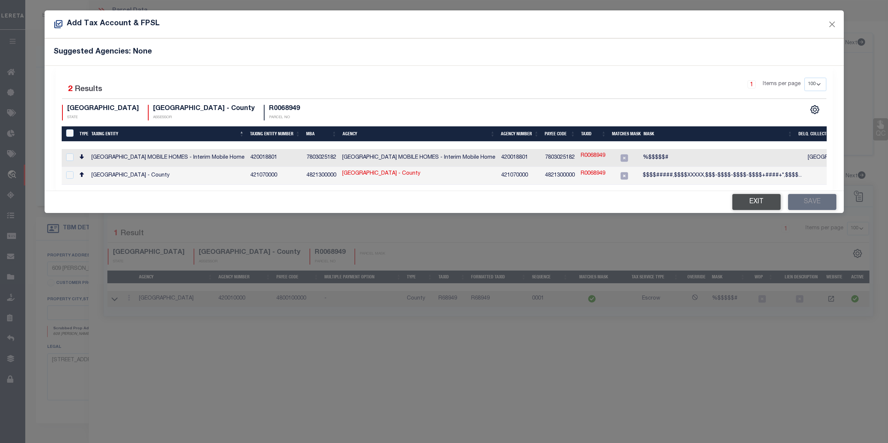
click at [755, 205] on button "Exit" at bounding box center [756, 202] width 48 height 16
